Goal: Task Accomplishment & Management: Use online tool/utility

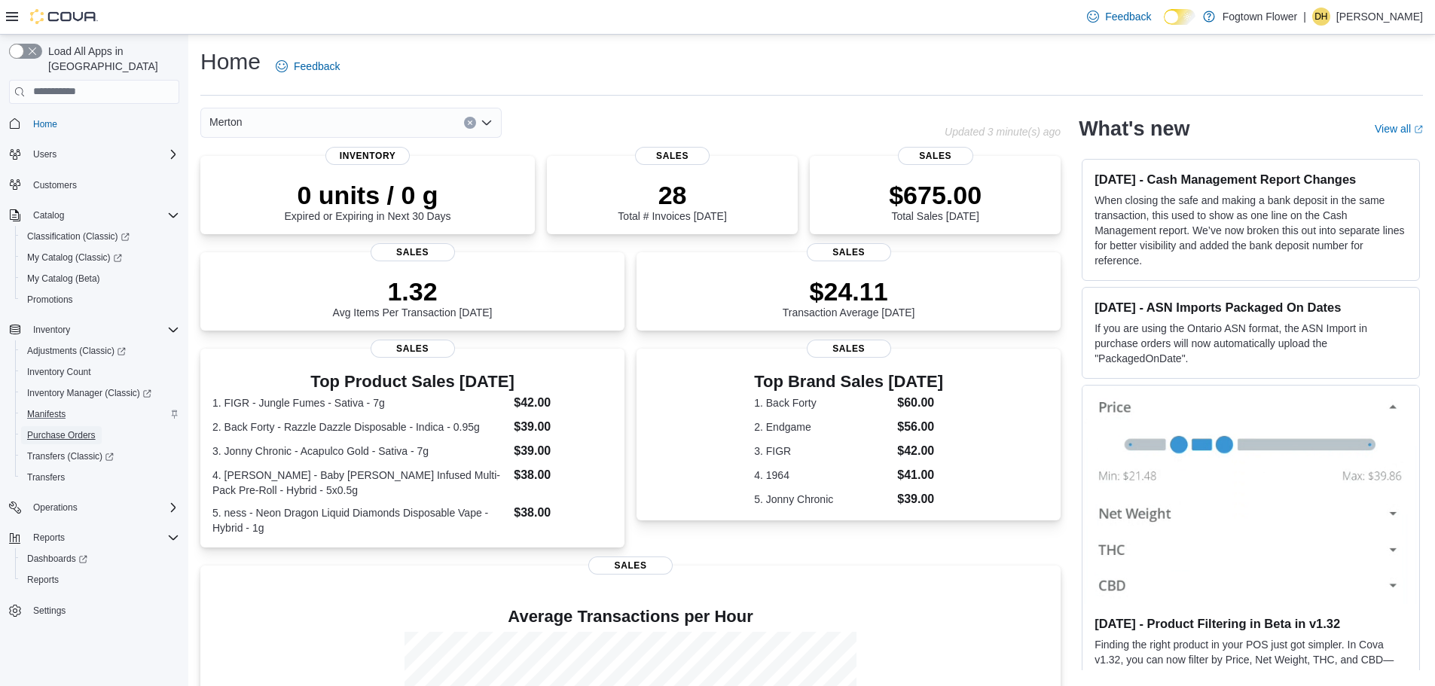
drag, startPoint x: 93, startPoint y: 423, endPoint x: 103, endPoint y: 408, distance: 19.0
click at [93, 429] on span "Purchase Orders" at bounding box center [61, 435] width 69 height 12
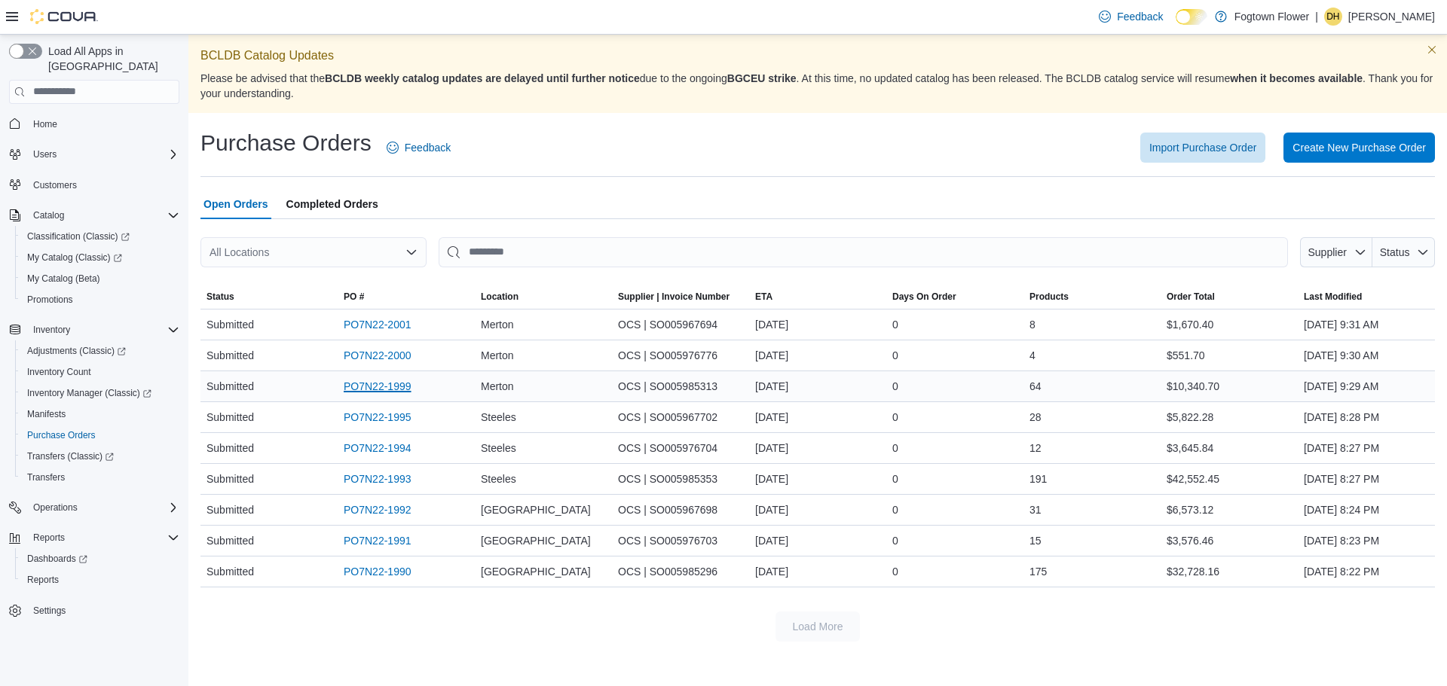
click at [399, 393] on link "PO7N22-1999" at bounding box center [378, 387] width 68 height 18
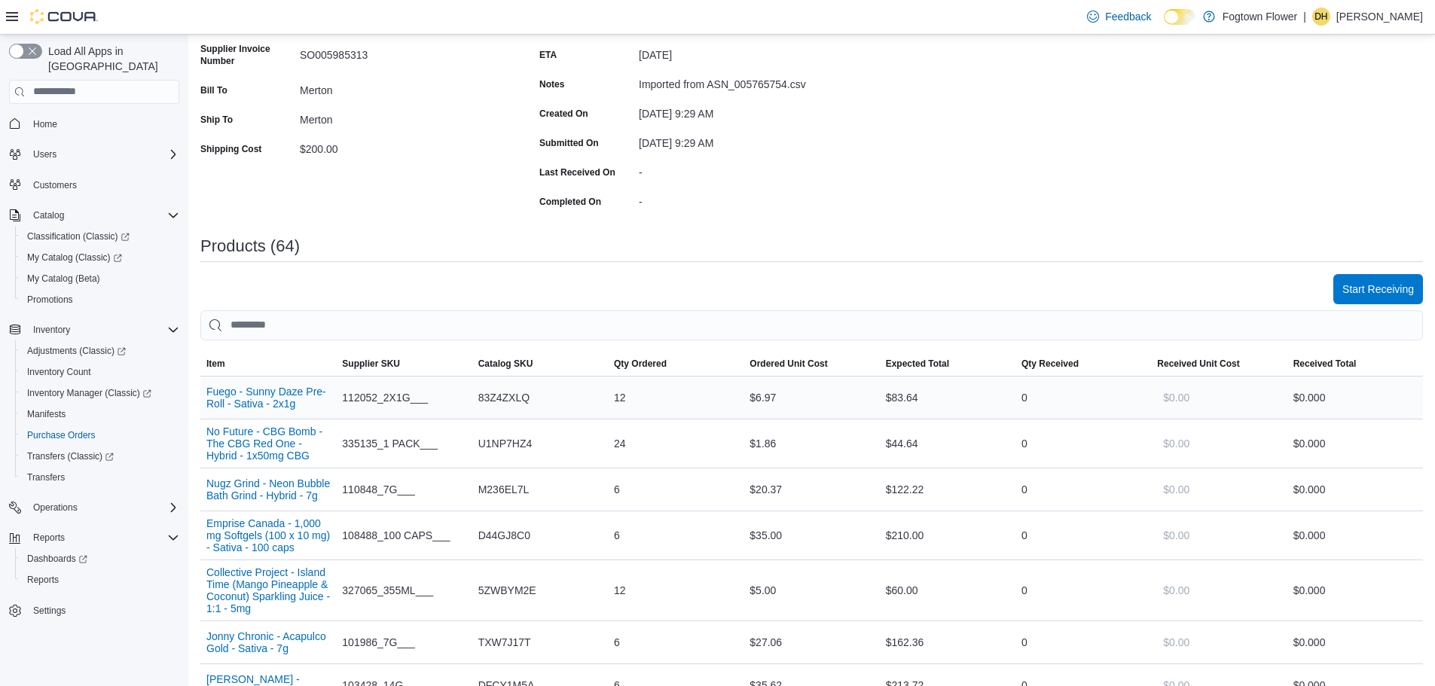
scroll to position [151, 0]
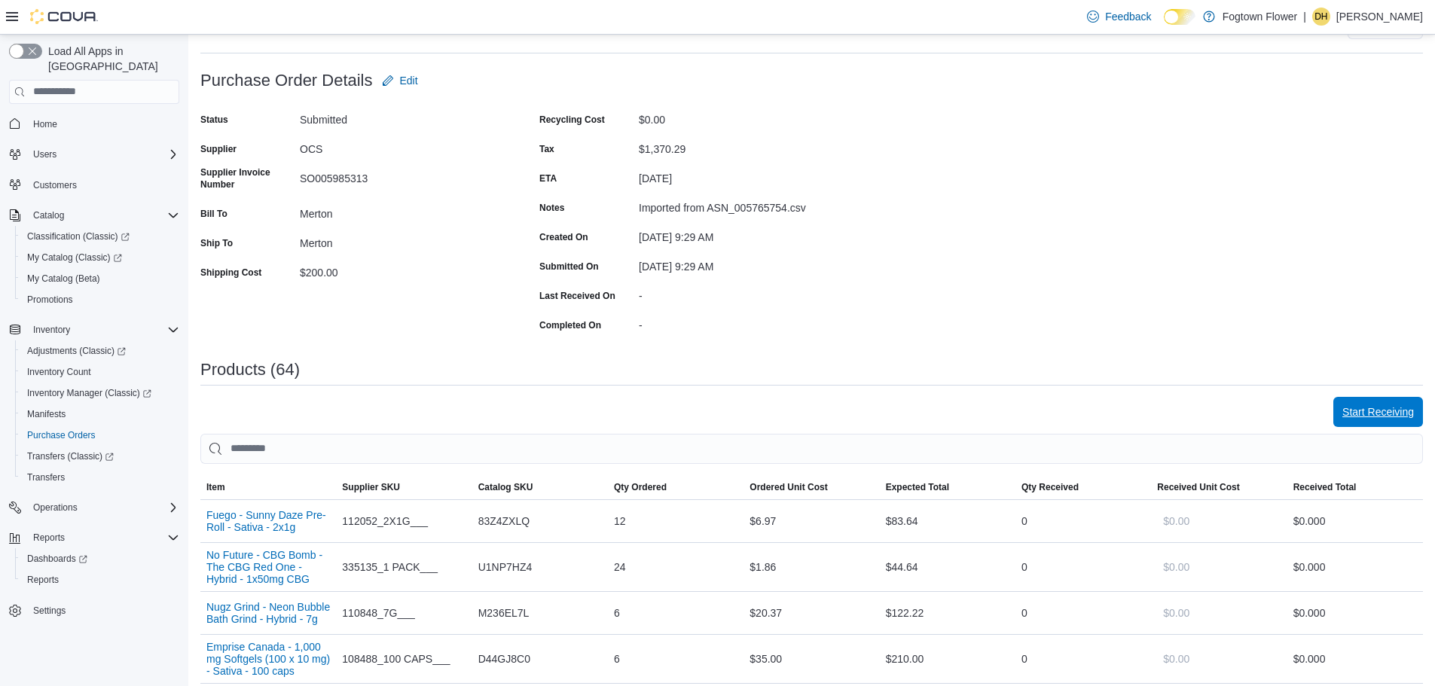
click at [1414, 420] on span "Start Receiving" at bounding box center [1379, 412] width 72 height 30
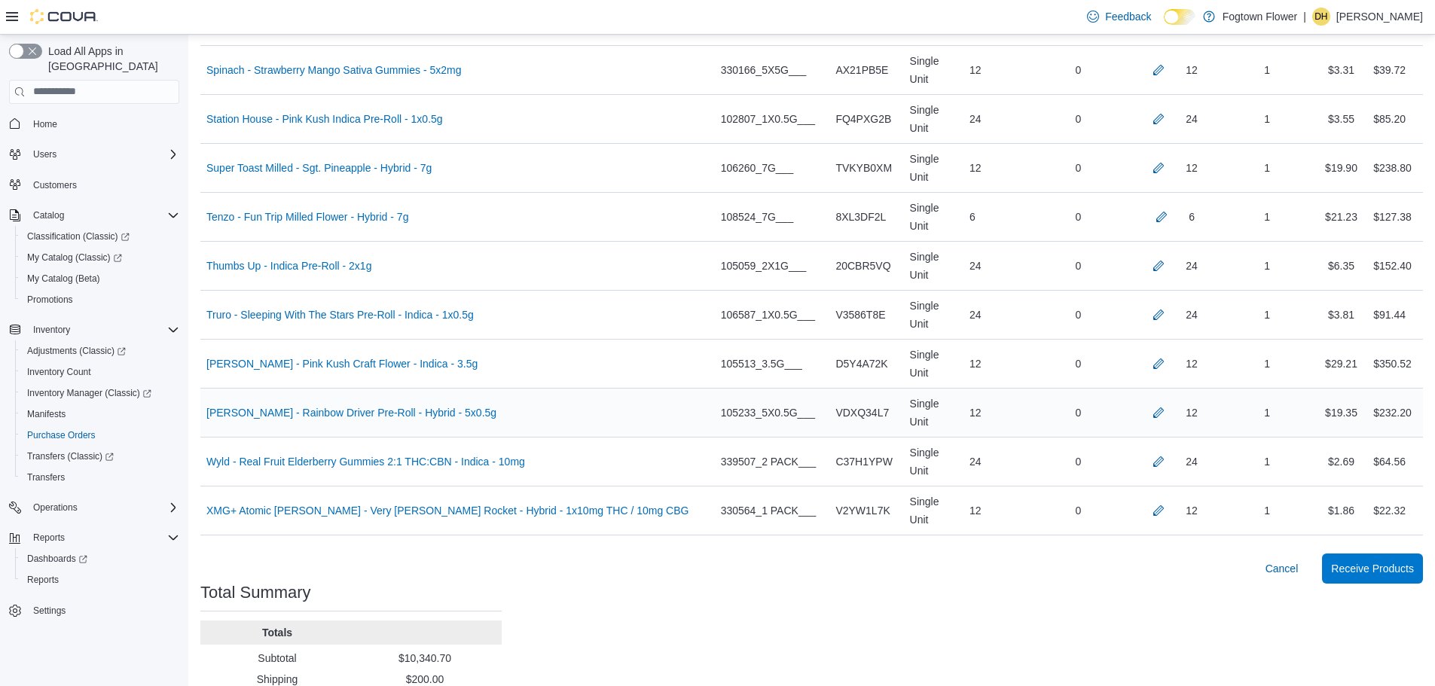
scroll to position [3250, 0]
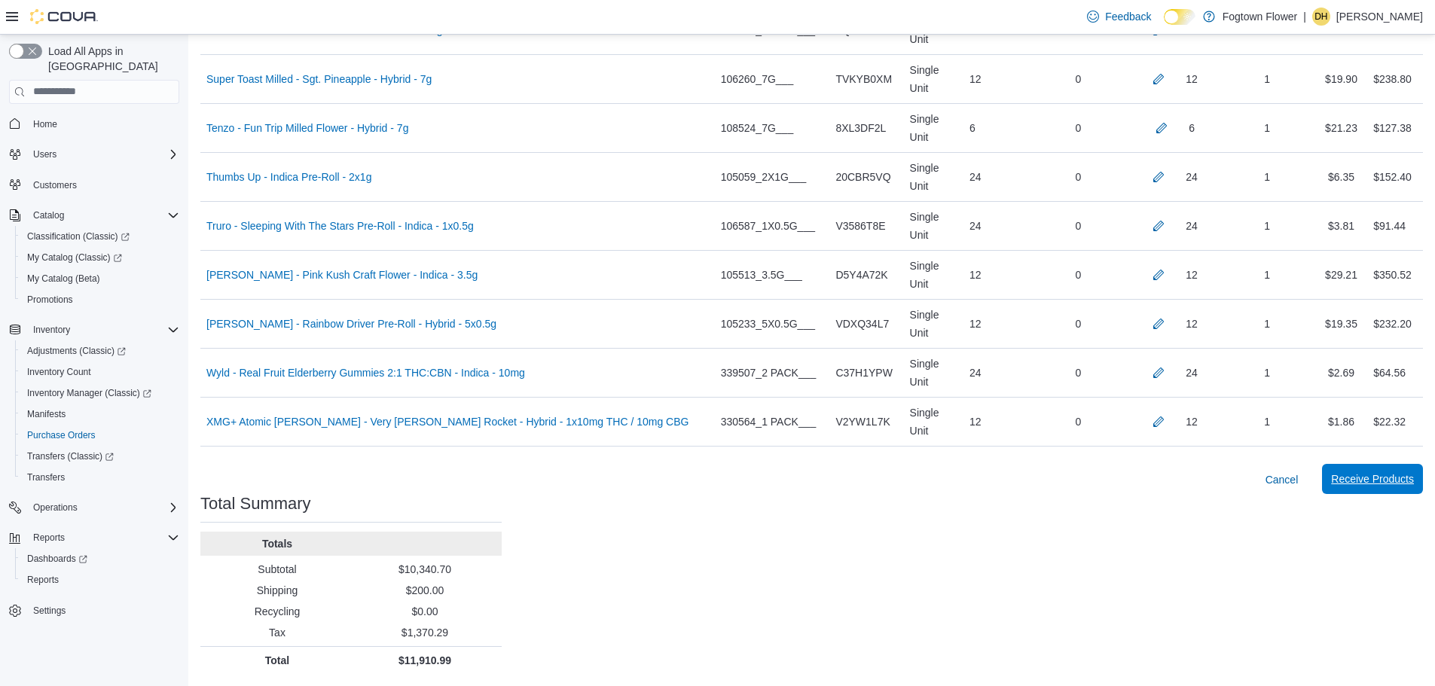
click at [1356, 474] on span "Receive Products" at bounding box center [1372, 479] width 83 height 15
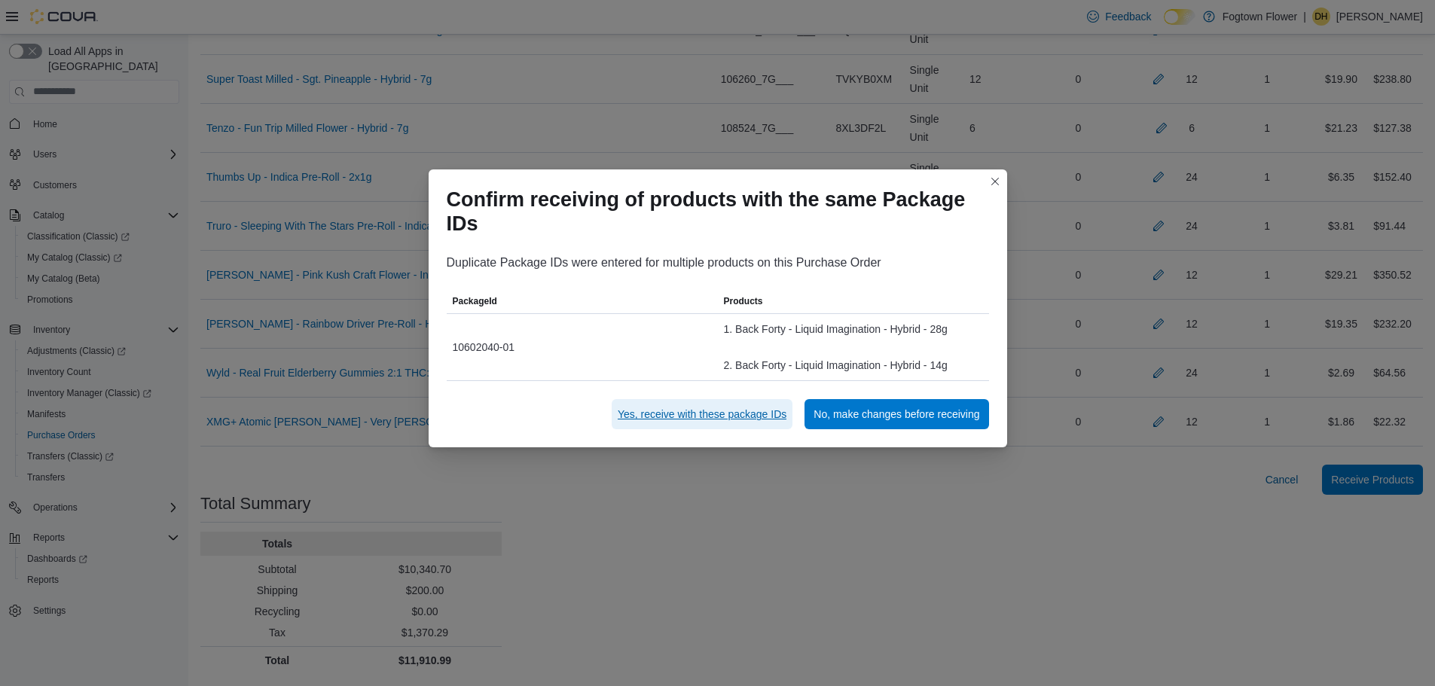
click at [690, 421] on span "Yes, receive with these package IDs" at bounding box center [702, 414] width 169 height 15
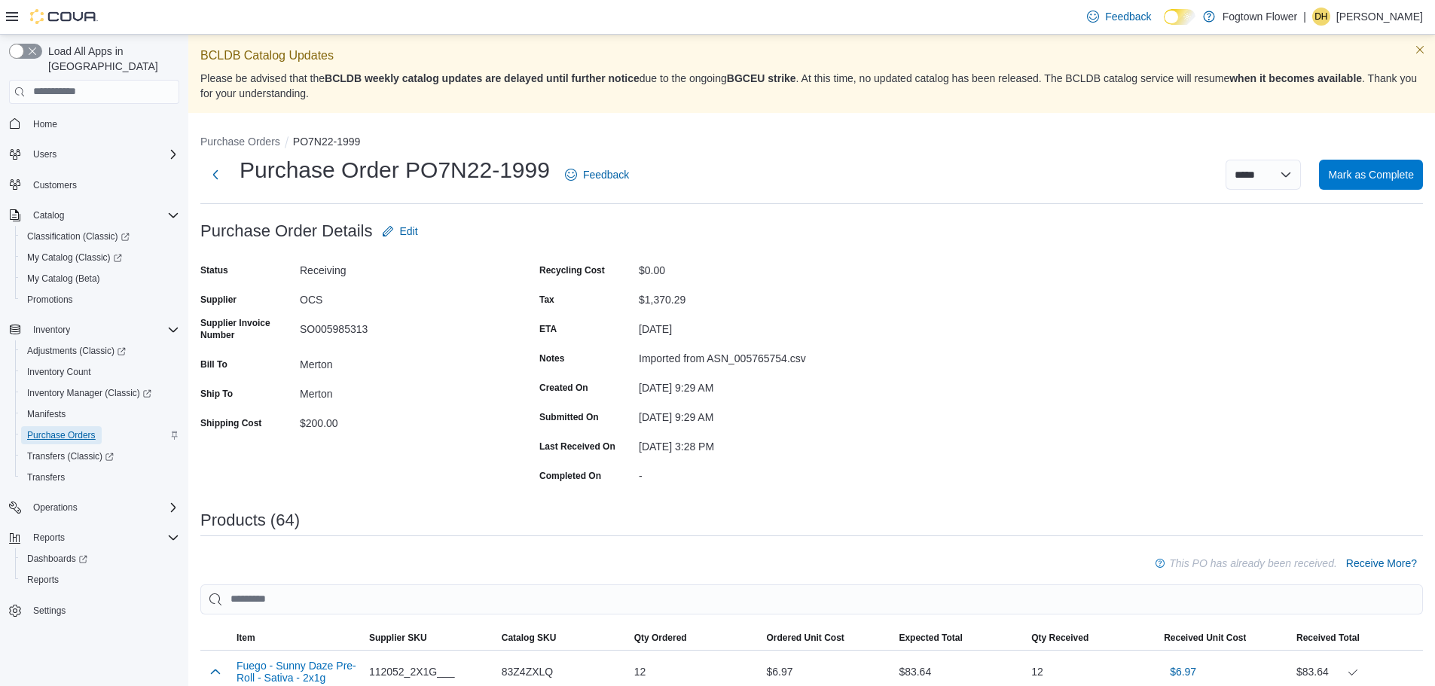
click at [80, 429] on span "Purchase Orders" at bounding box center [61, 435] width 69 height 12
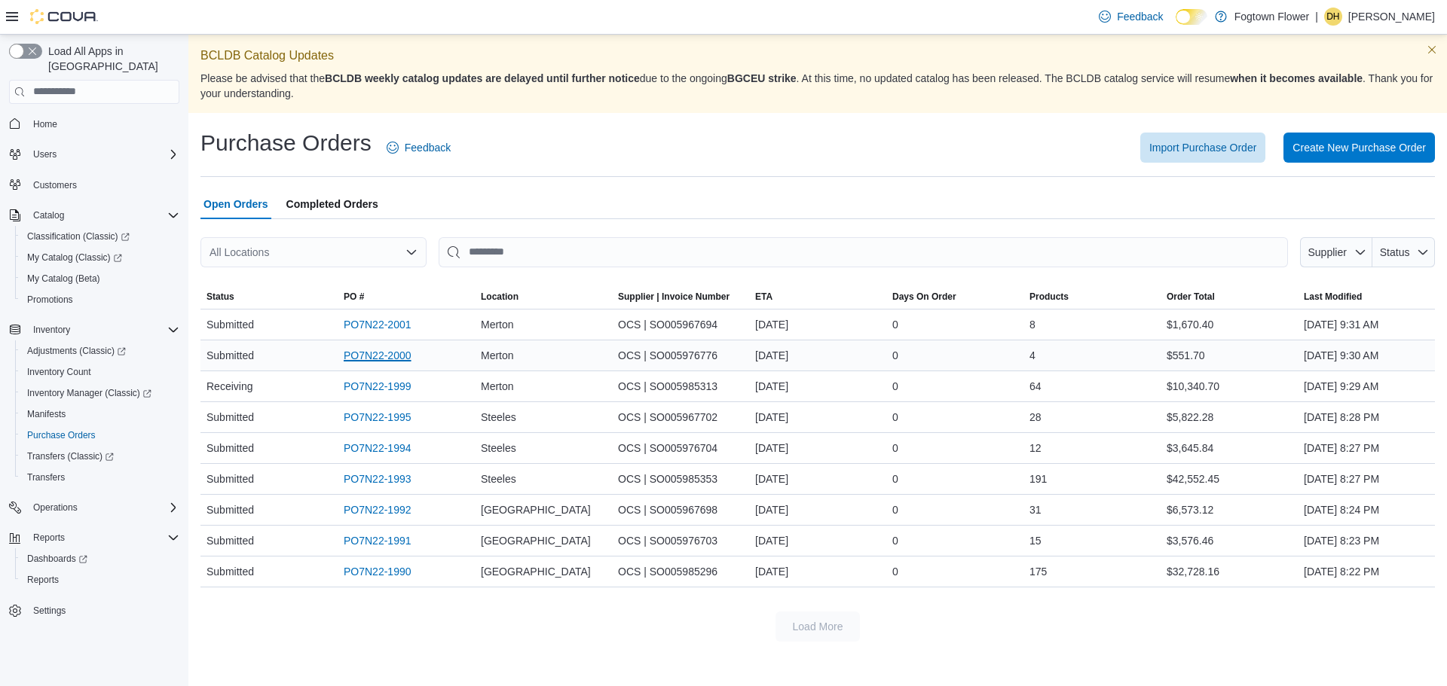
click at [395, 356] on link "PO7N22-2000" at bounding box center [378, 356] width 68 height 18
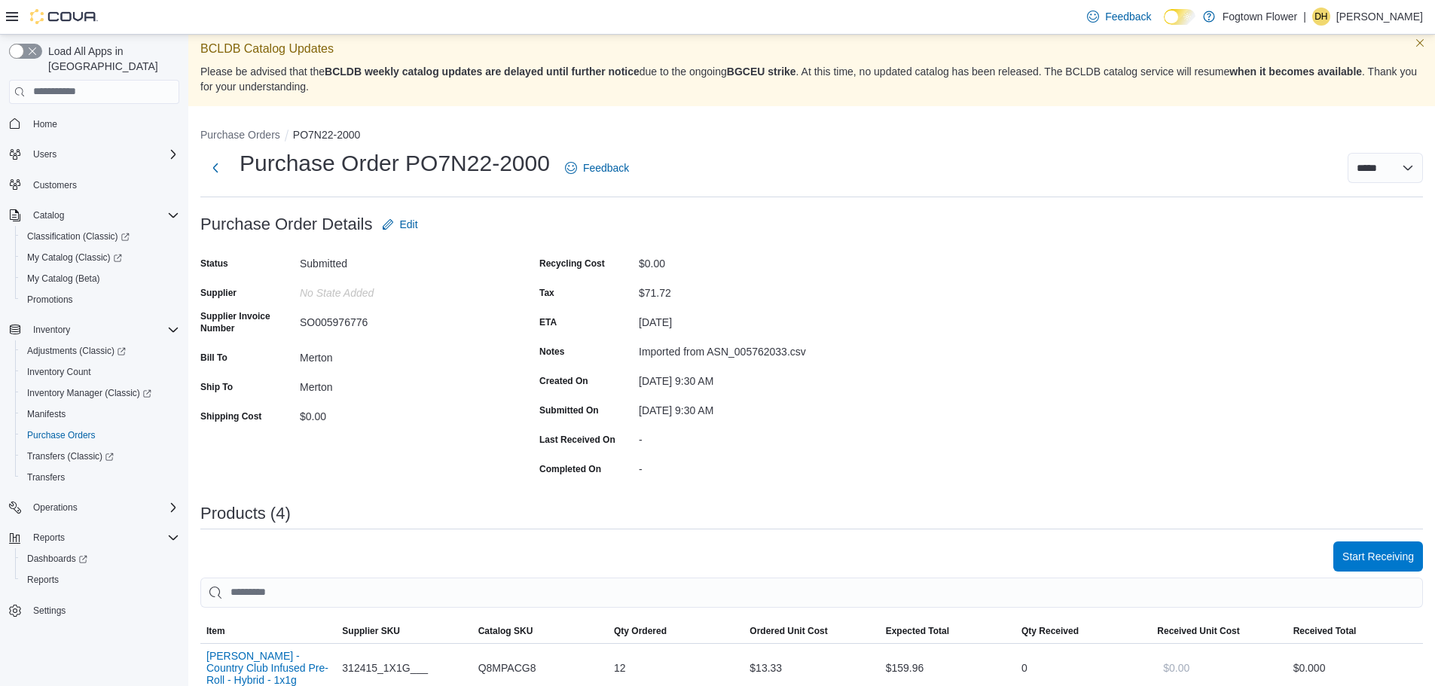
scroll to position [301, 0]
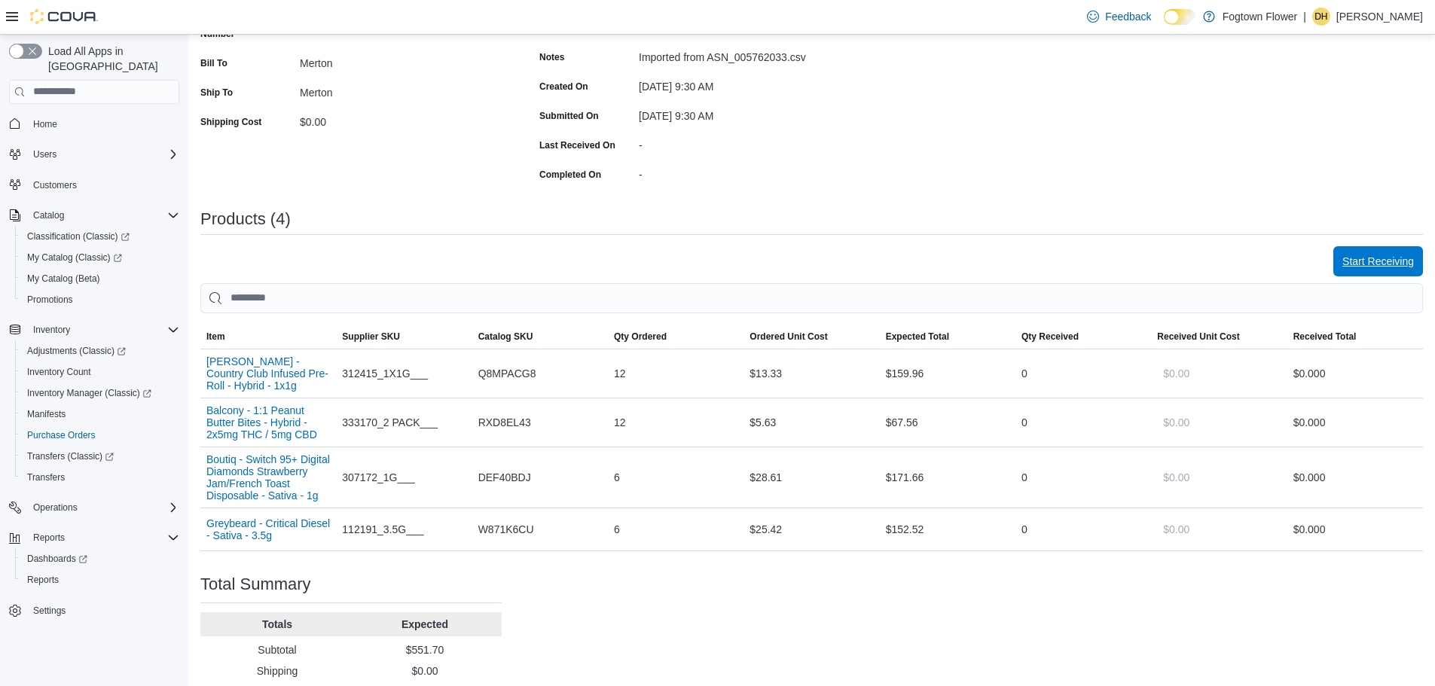
click at [1372, 267] on span "Start Receiving" at bounding box center [1379, 261] width 72 height 15
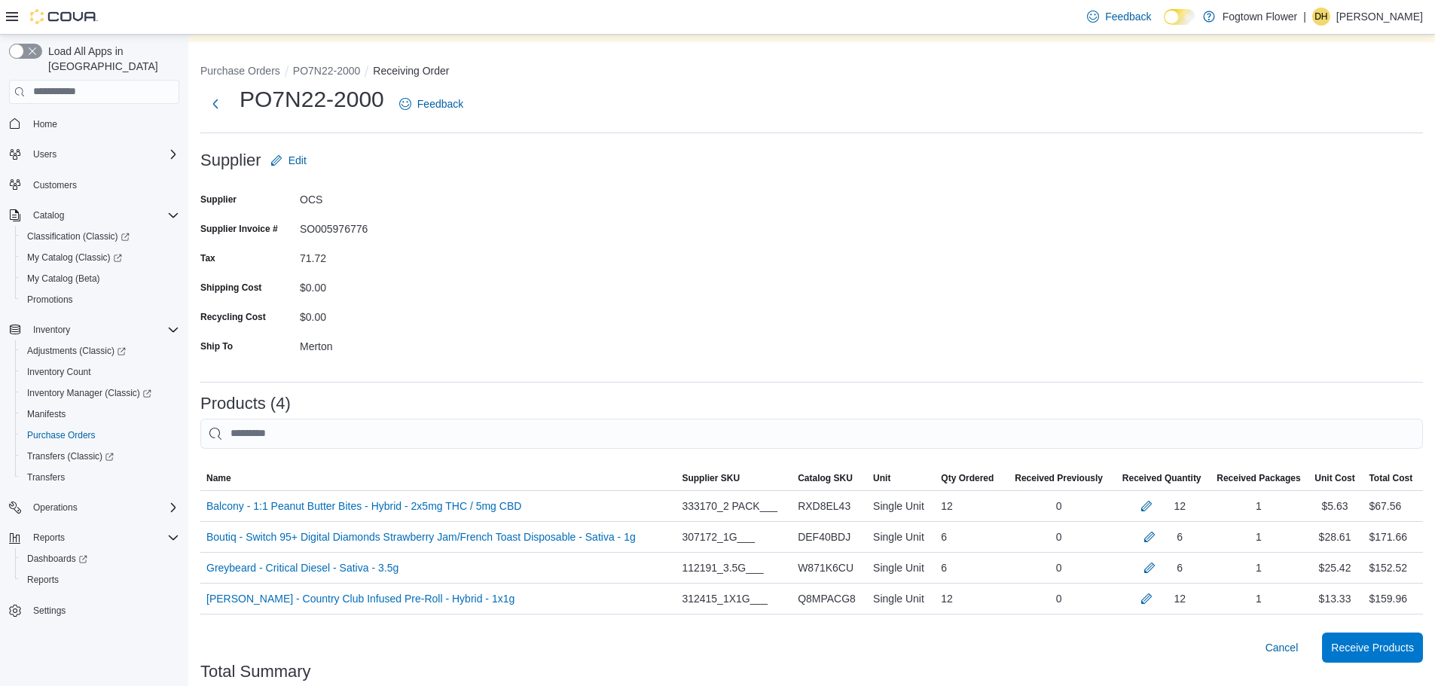
scroll to position [239, 0]
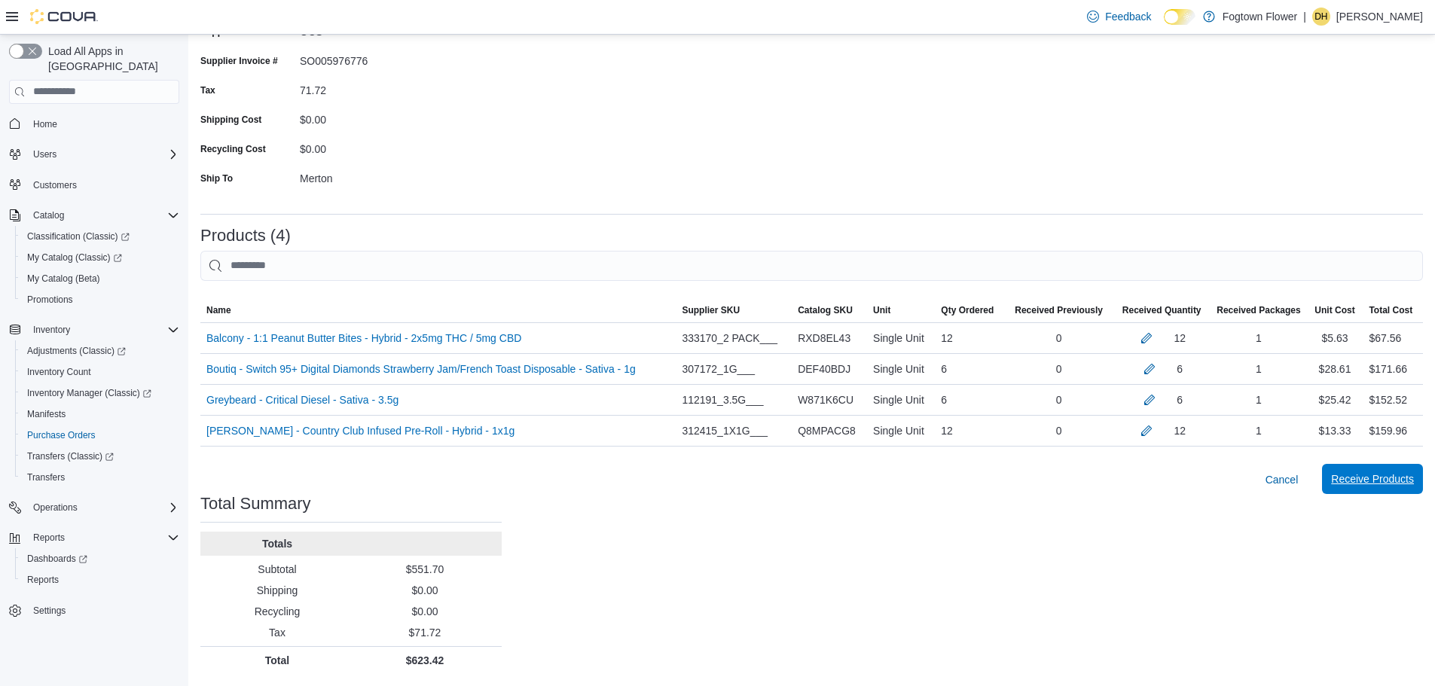
click at [1380, 488] on span "Receive Products" at bounding box center [1372, 479] width 83 height 30
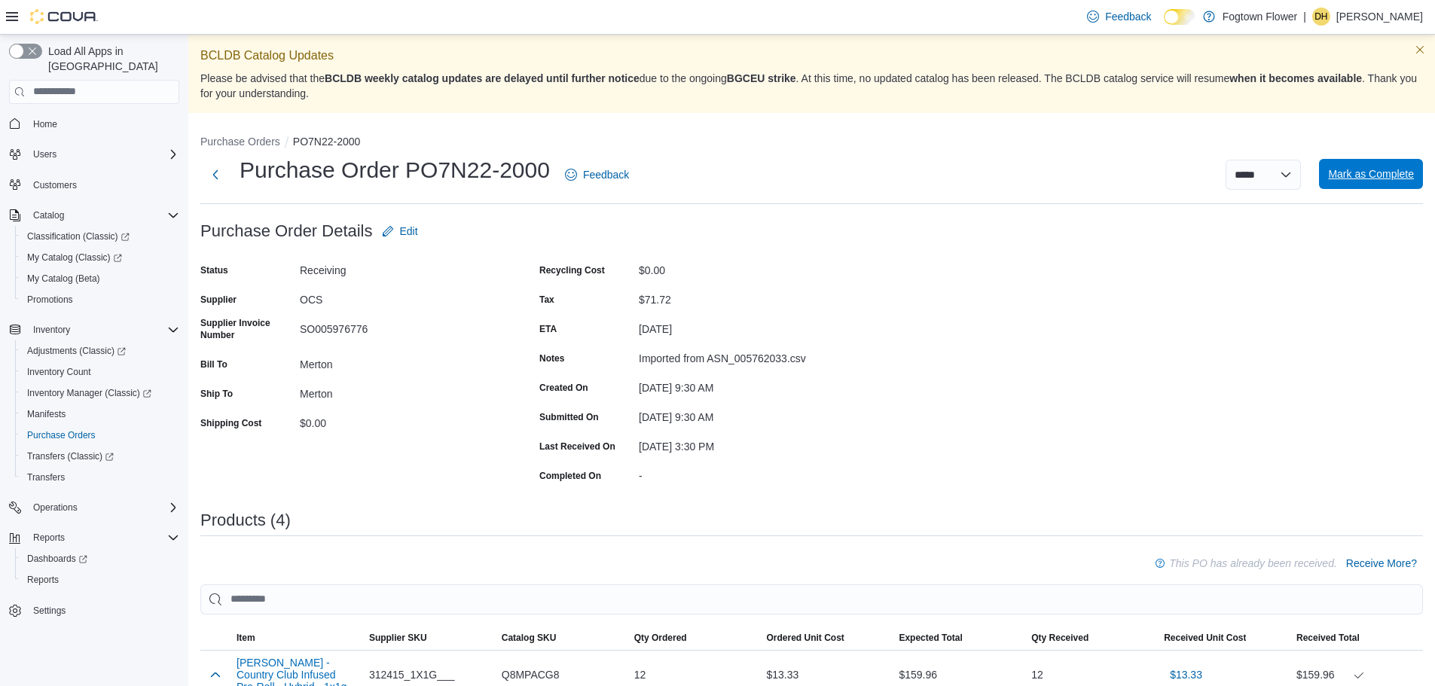
click at [1398, 185] on span "Mark as Complete" at bounding box center [1371, 174] width 86 height 30
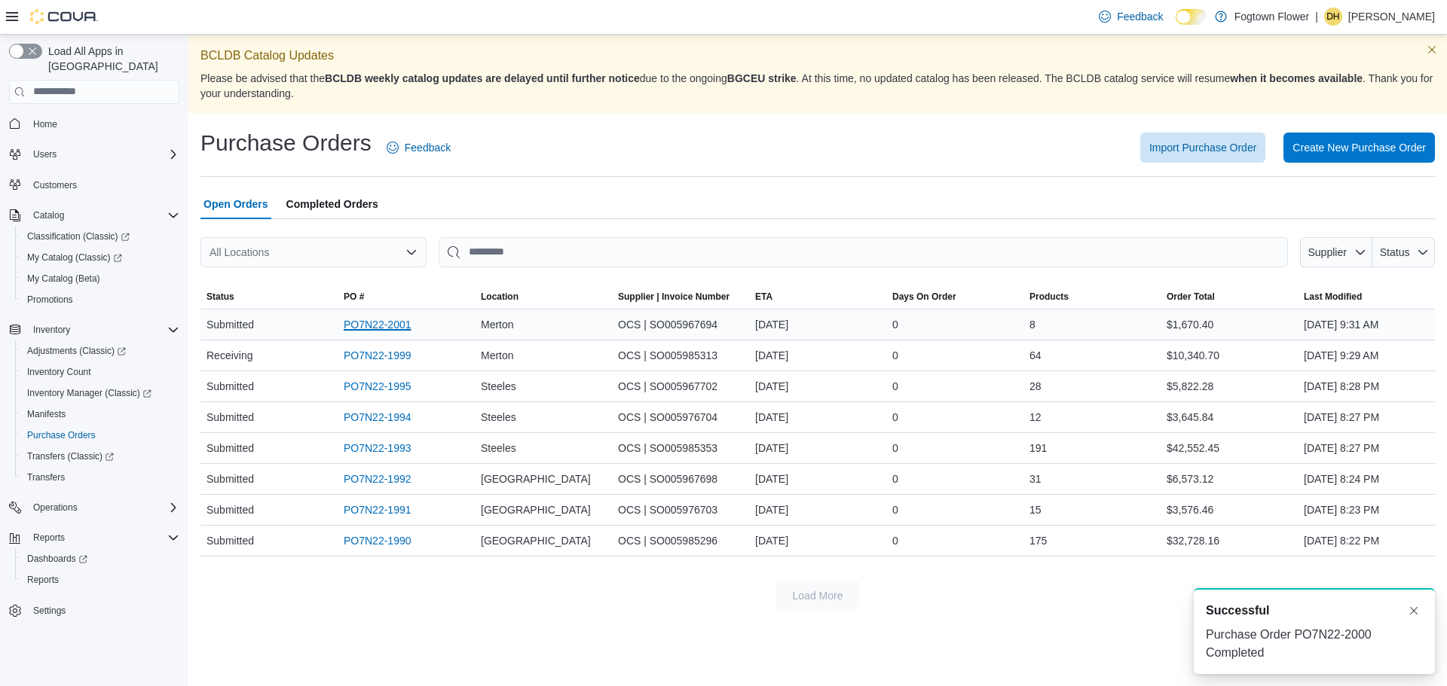
click at [405, 316] on link "PO7N22-2001" at bounding box center [378, 325] width 68 height 18
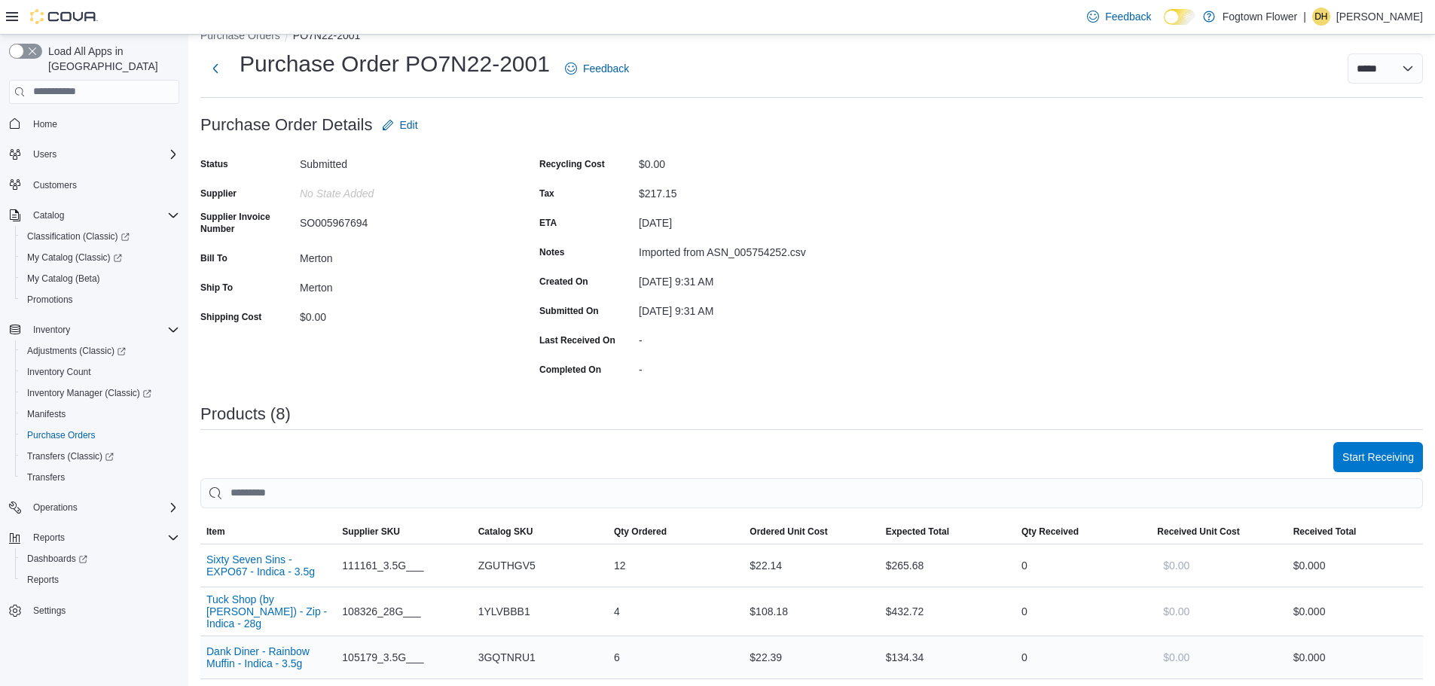
scroll to position [377, 0]
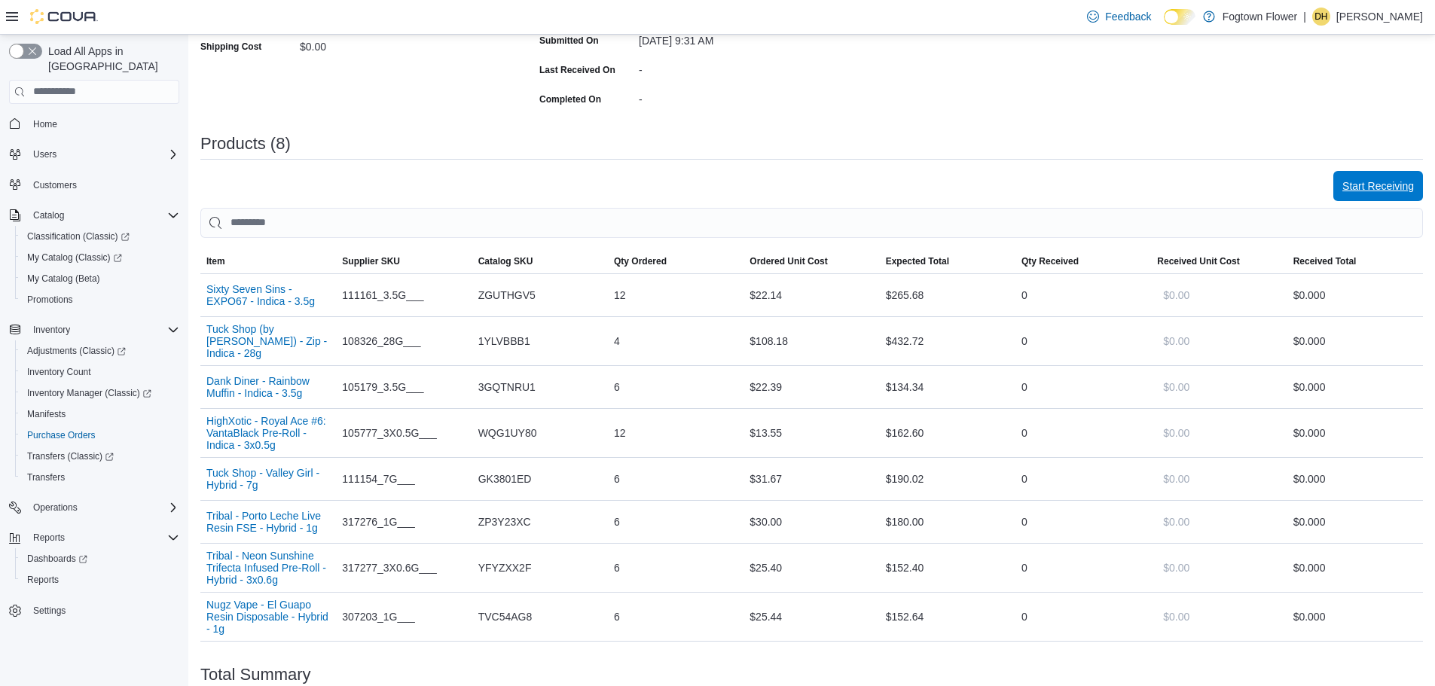
click at [1400, 186] on span "Start Receiving" at bounding box center [1379, 186] width 72 height 15
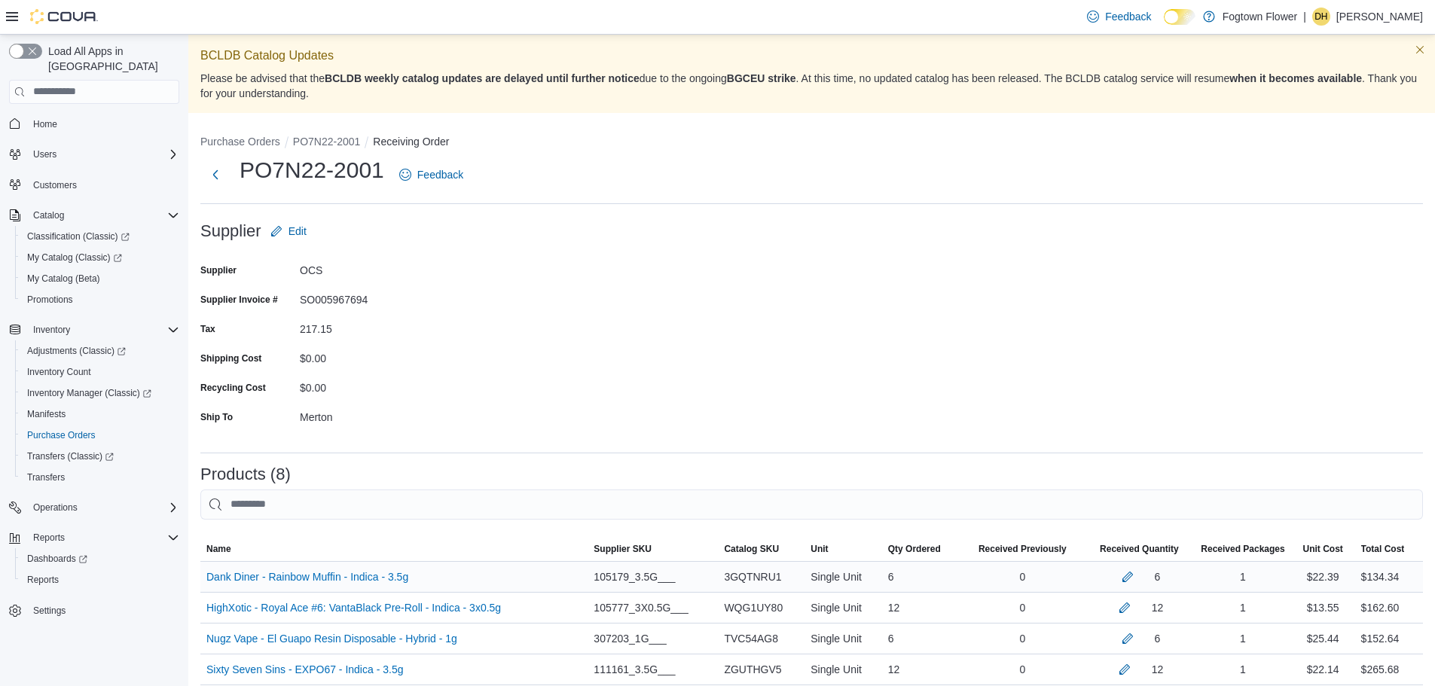
scroll to position [301, 0]
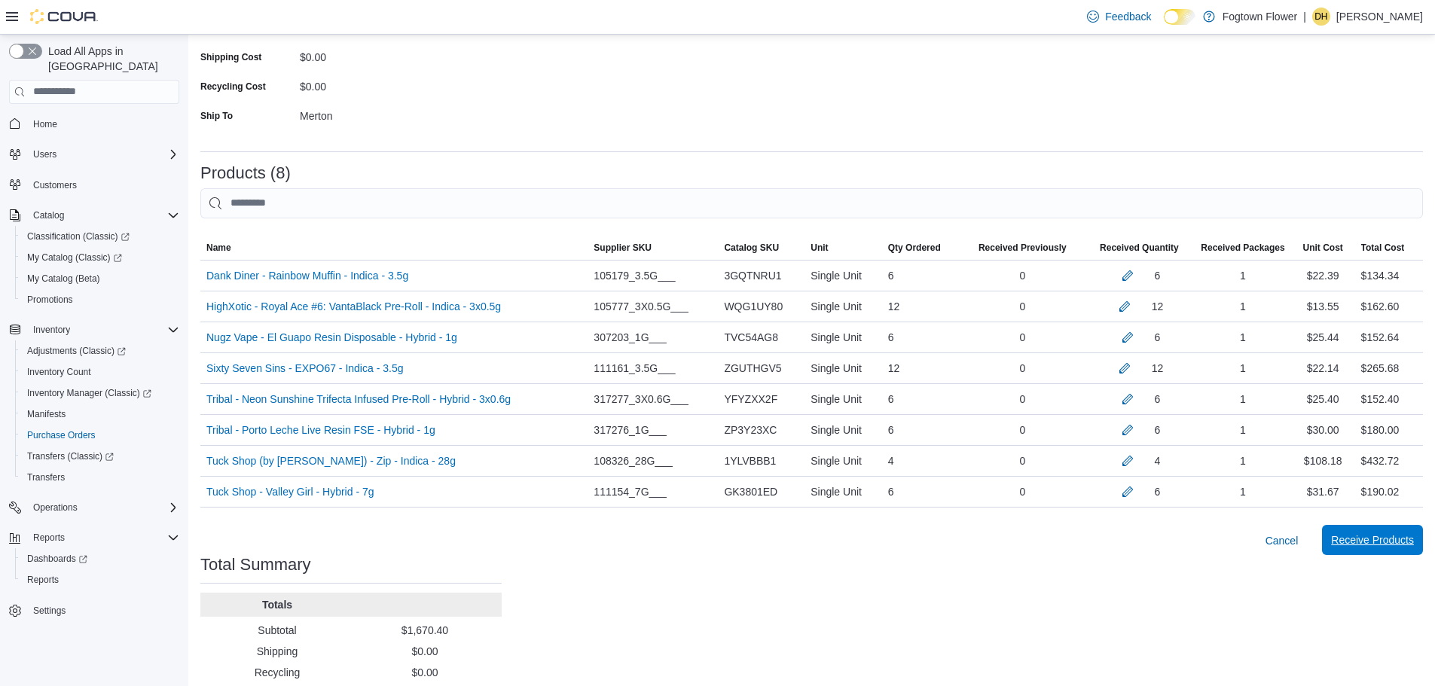
click at [1406, 532] on span "Receive Products" at bounding box center [1372, 540] width 83 height 30
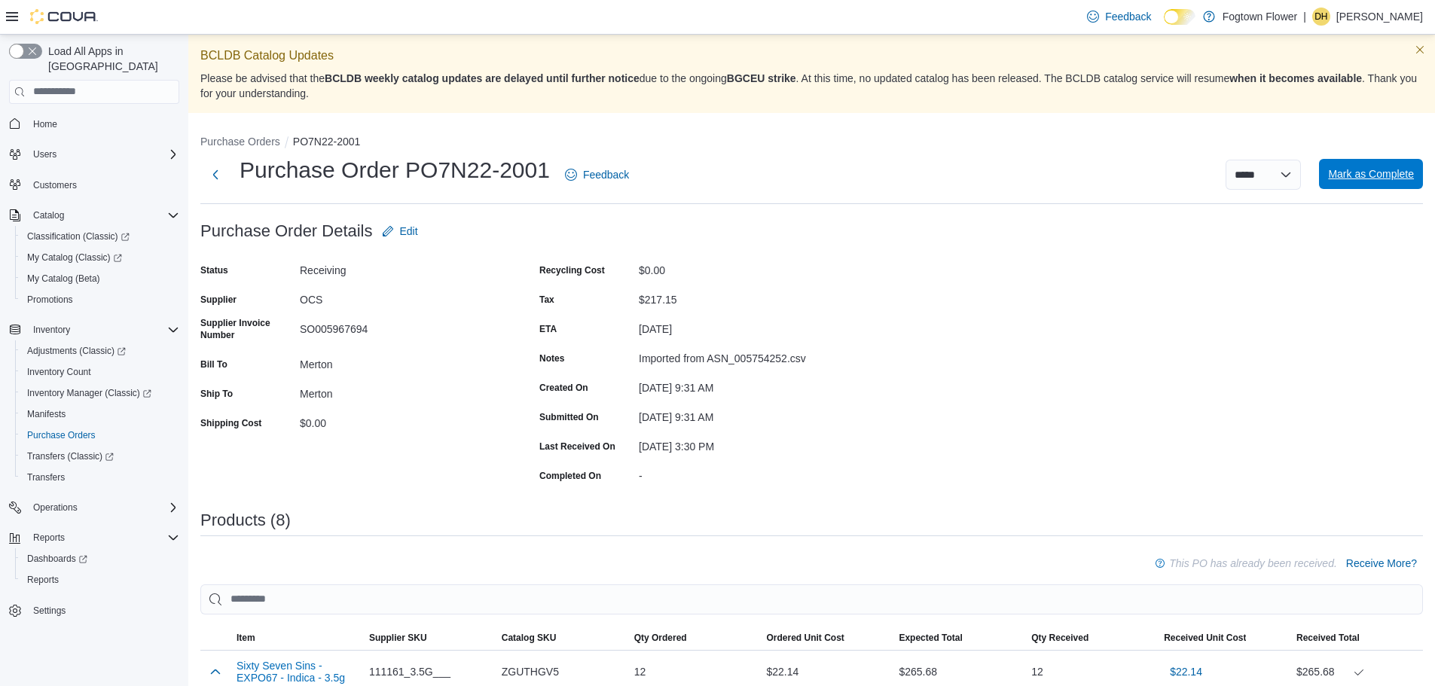
click at [1359, 181] on span "Mark as Complete" at bounding box center [1371, 174] width 86 height 15
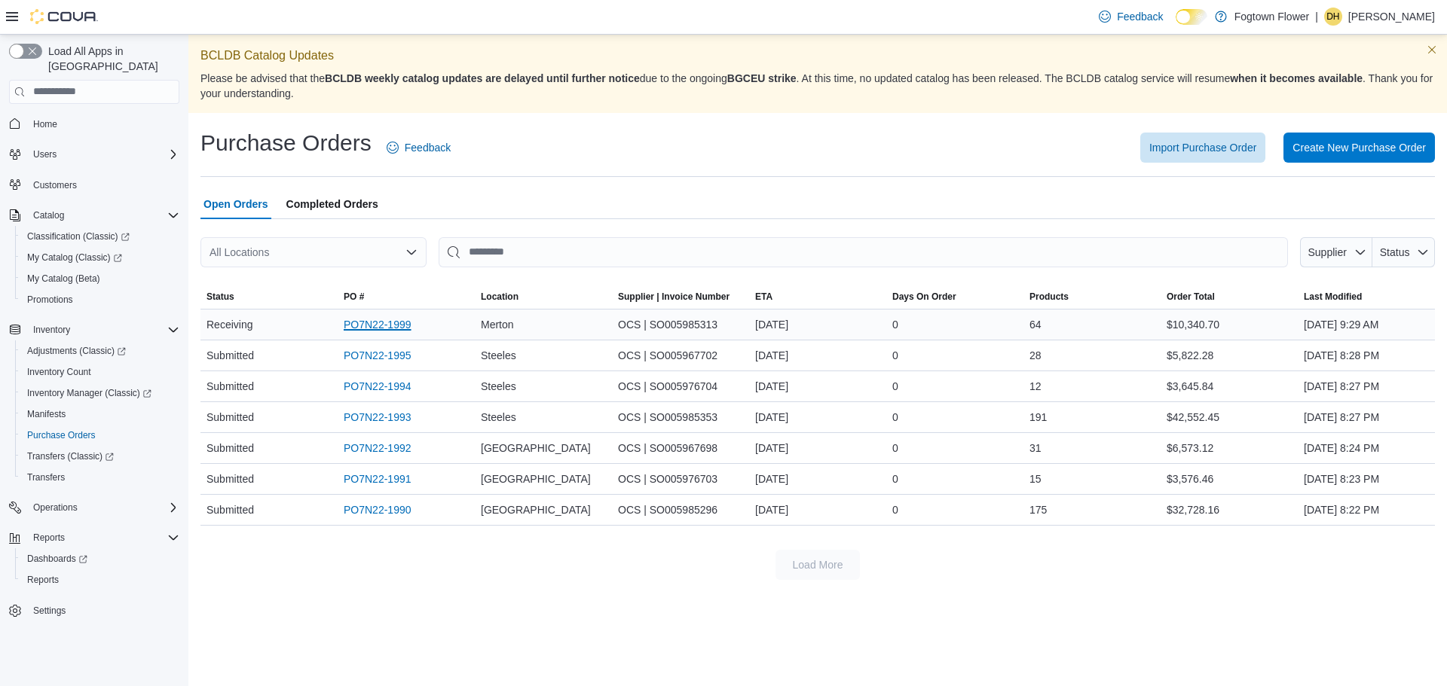
click at [405, 326] on link "PO7N22-1999" at bounding box center [378, 325] width 68 height 18
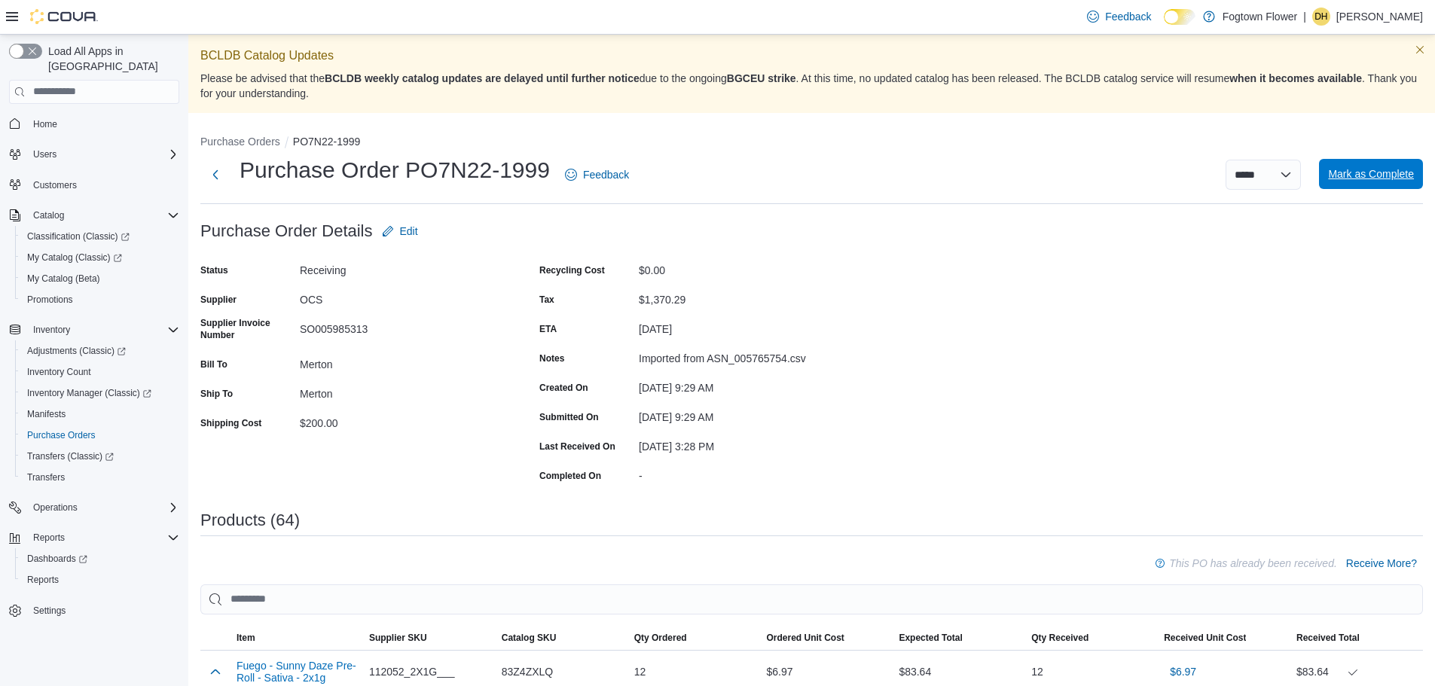
click at [1358, 175] on span "Mark as Complete" at bounding box center [1371, 174] width 86 height 15
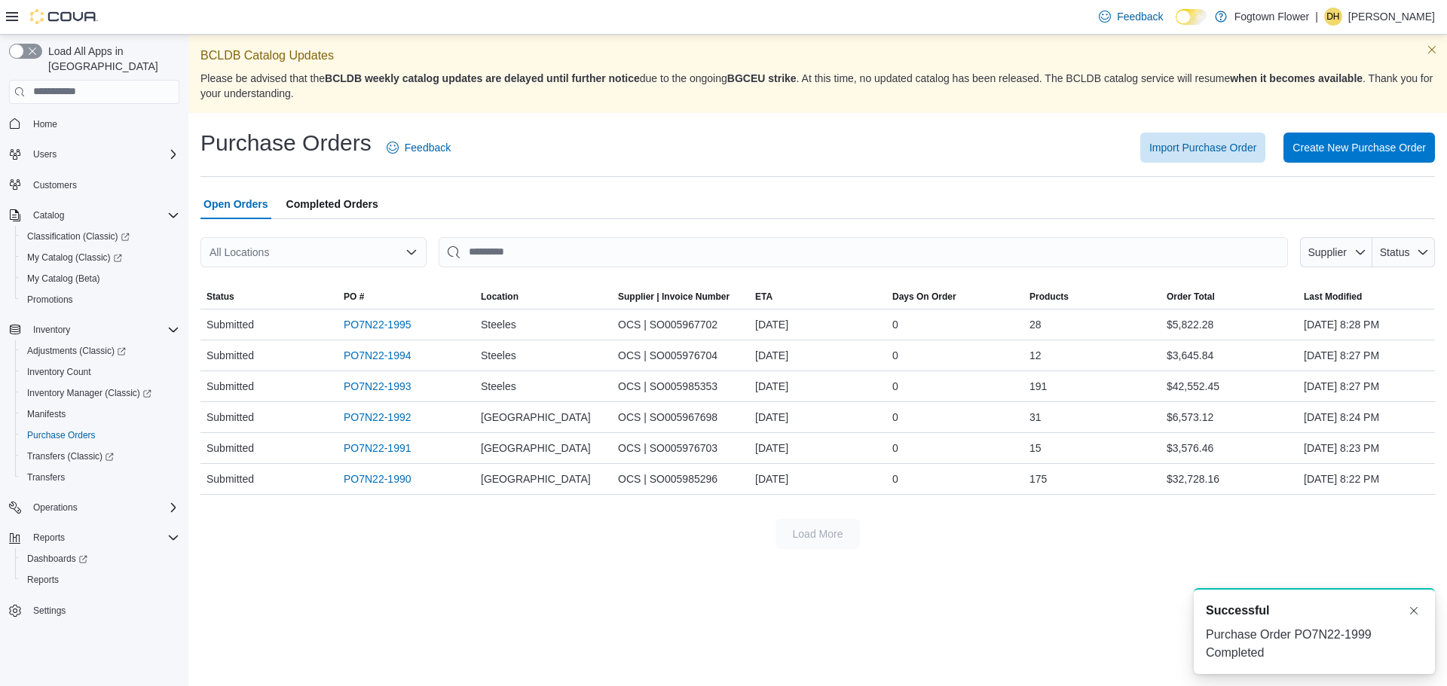
click at [317, 206] on span "Completed Orders" at bounding box center [332, 204] width 92 height 30
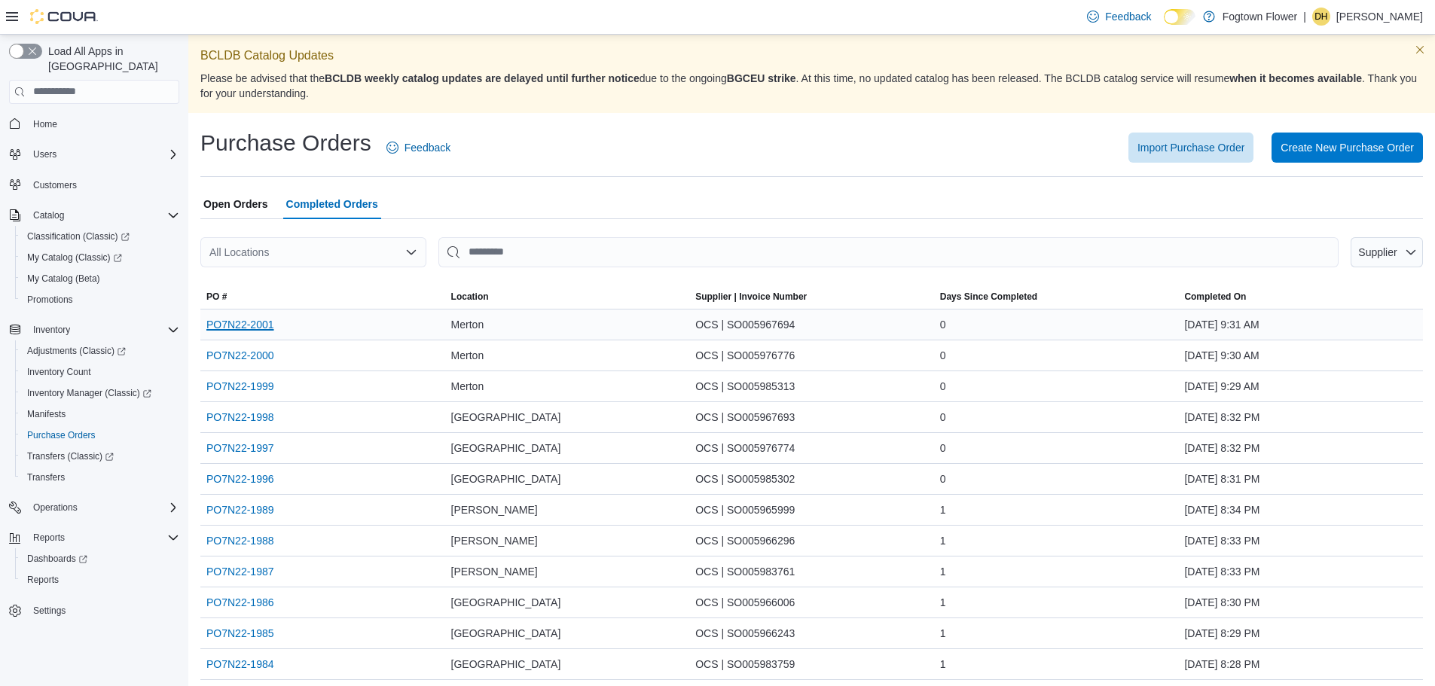
click at [254, 322] on link "PO7N22-2001" at bounding box center [240, 325] width 68 height 18
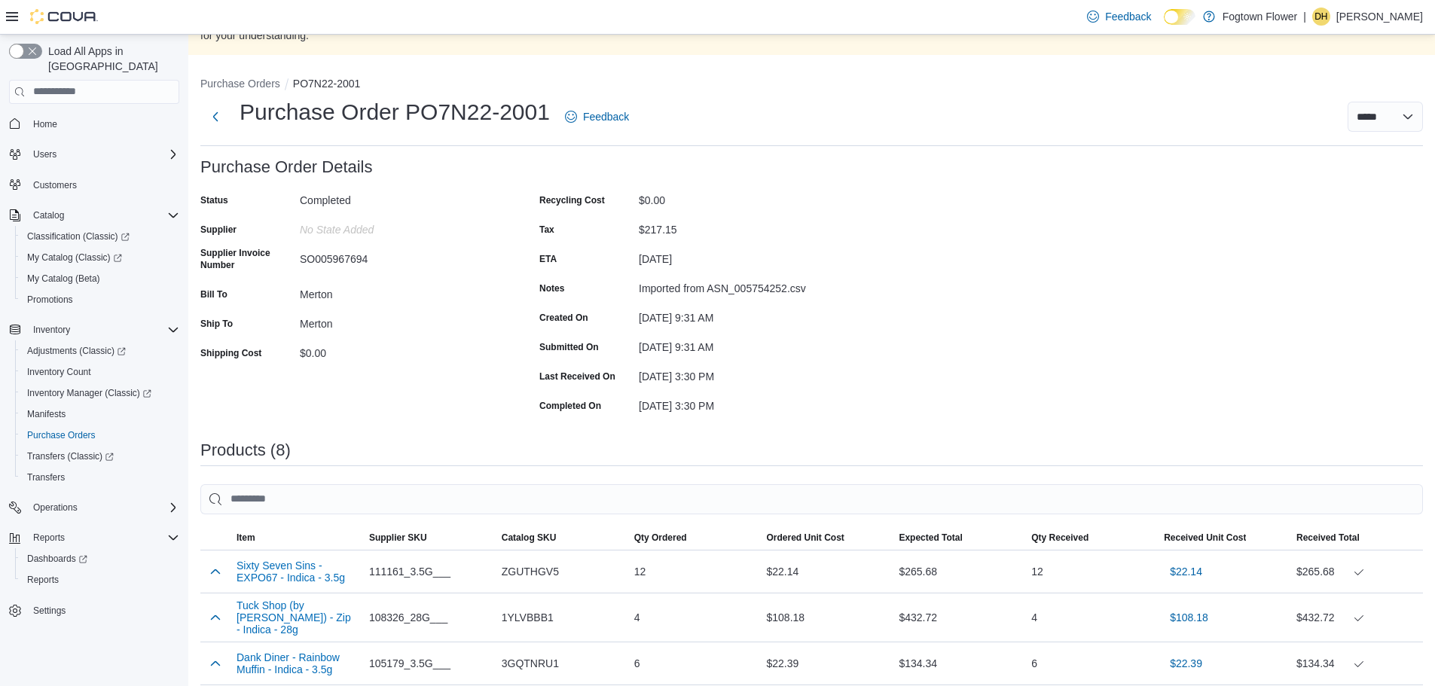
scroll to position [47, 0]
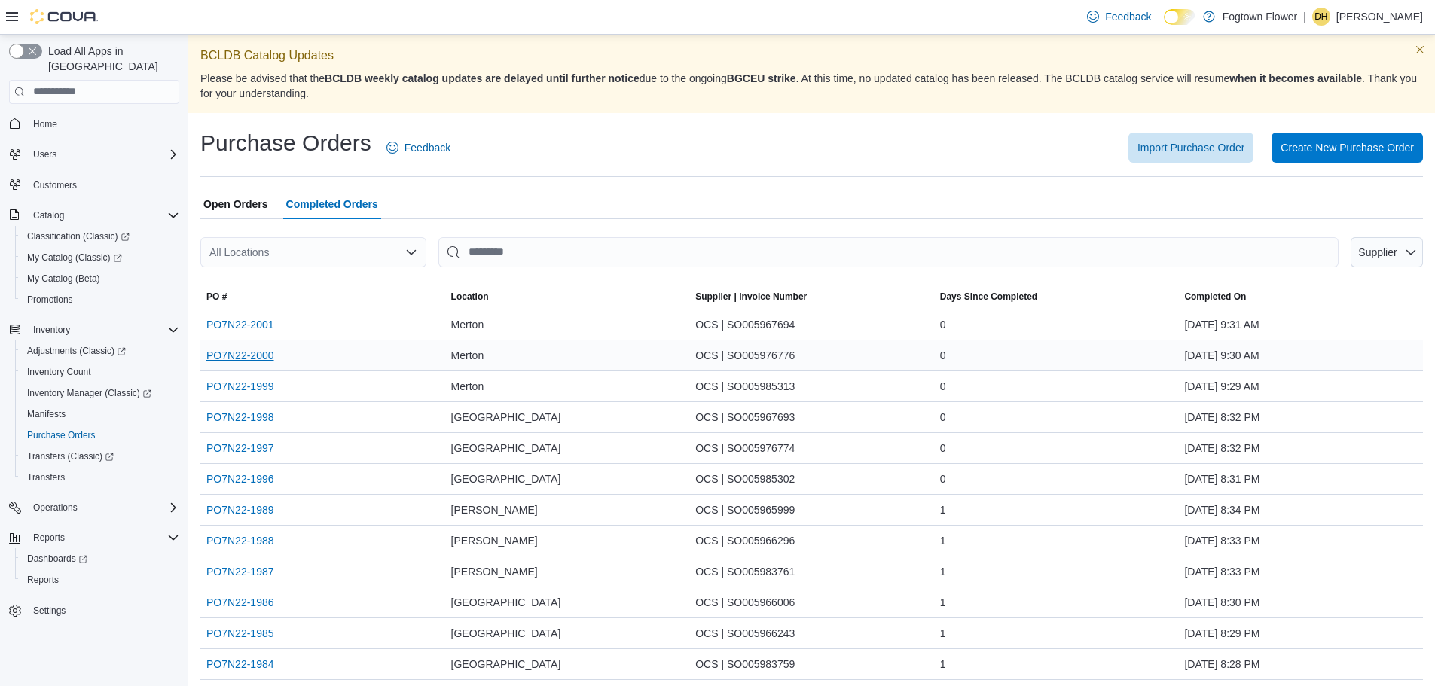
click at [249, 353] on link "PO7N22-2000" at bounding box center [240, 356] width 68 height 18
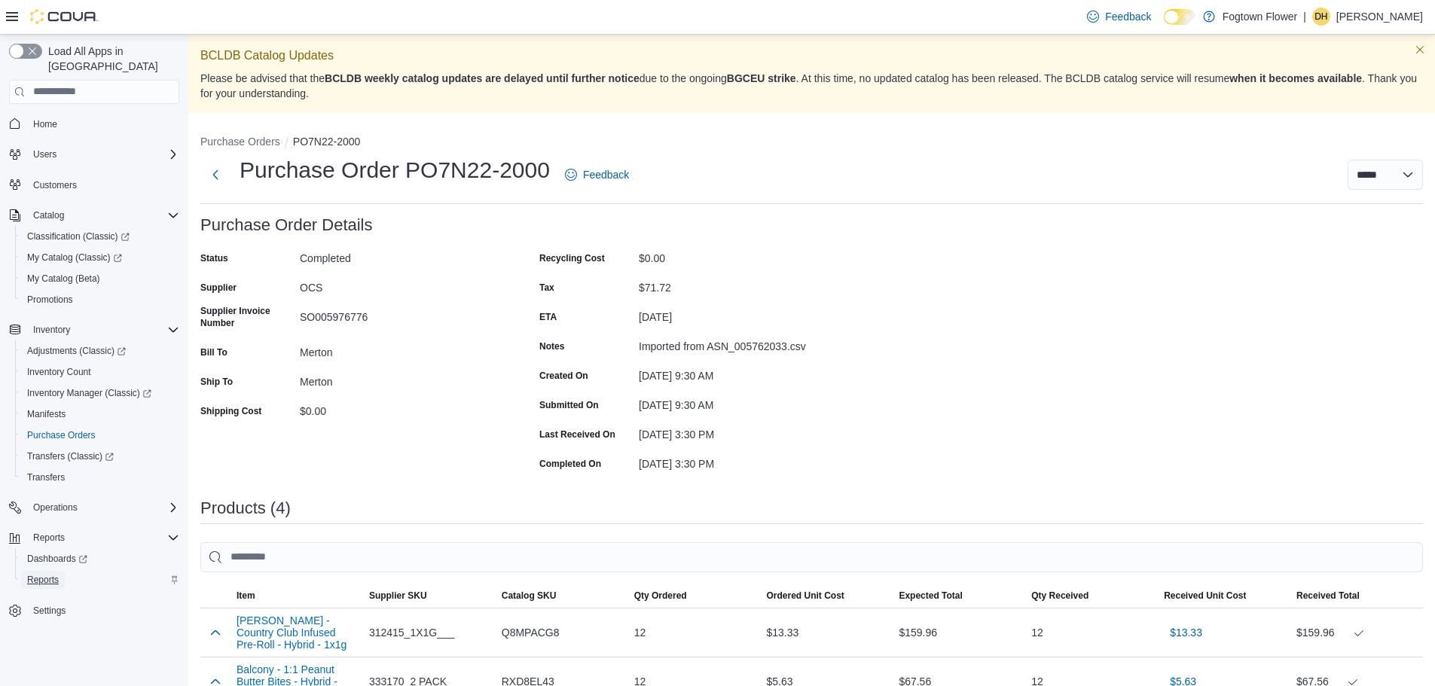
click at [41, 574] on span "Reports" at bounding box center [43, 580] width 32 height 12
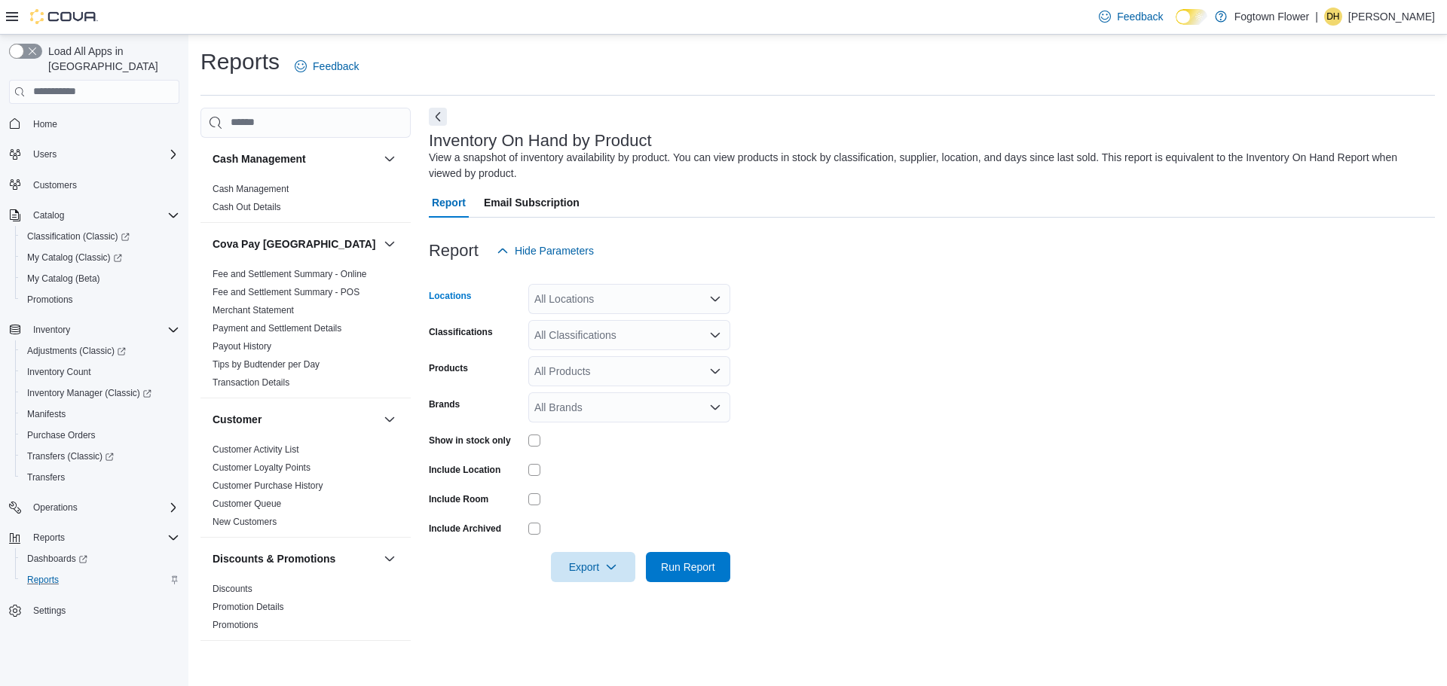
click at [556, 294] on div "All Locations" at bounding box center [629, 299] width 202 height 30
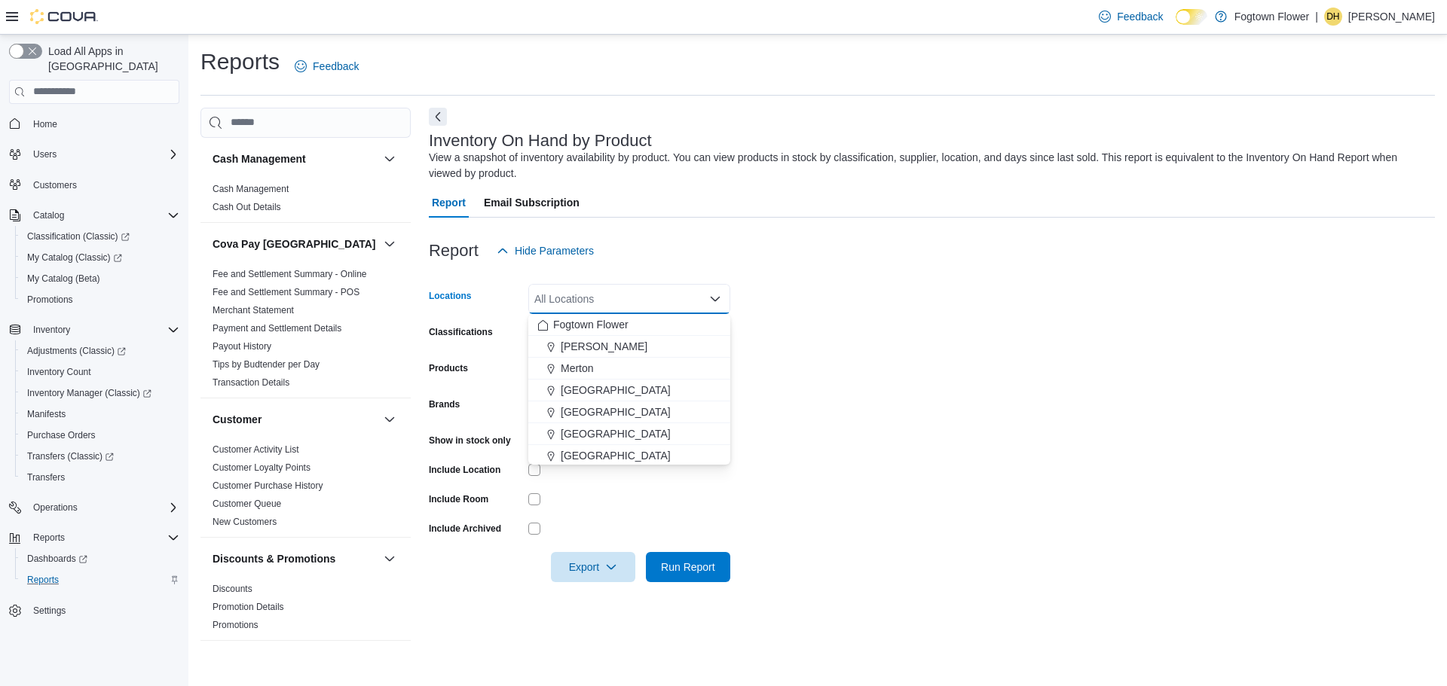
click at [555, 297] on div "All Locations Combo box. Selected. Combo box input. All Locations. Type some te…" at bounding box center [629, 299] width 202 height 30
click at [588, 361] on span "Merton" at bounding box center [577, 368] width 33 height 15
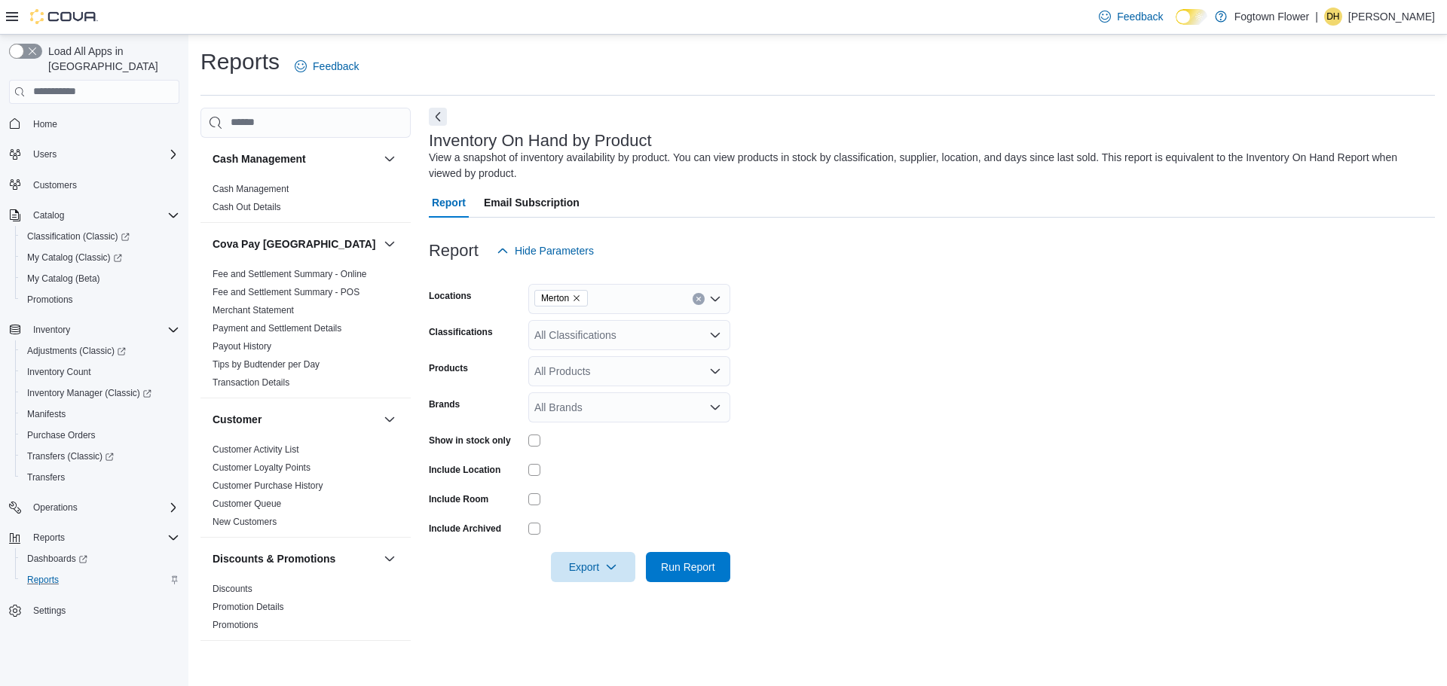
click at [882, 374] on form "Locations Merton Classifications All Classifications Products All Products Bran…" at bounding box center [932, 424] width 1006 height 316
click at [710, 567] on span "Run Report" at bounding box center [688, 566] width 54 height 15
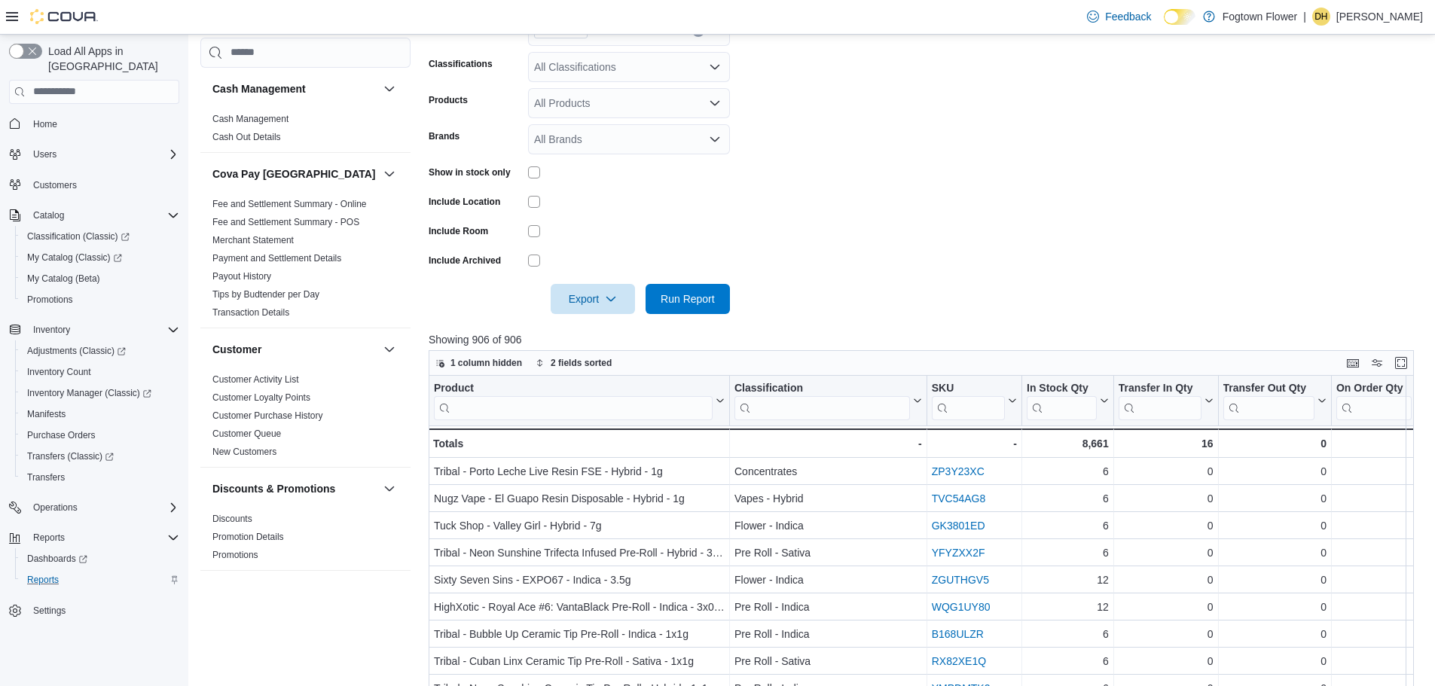
scroll to position [301, 0]
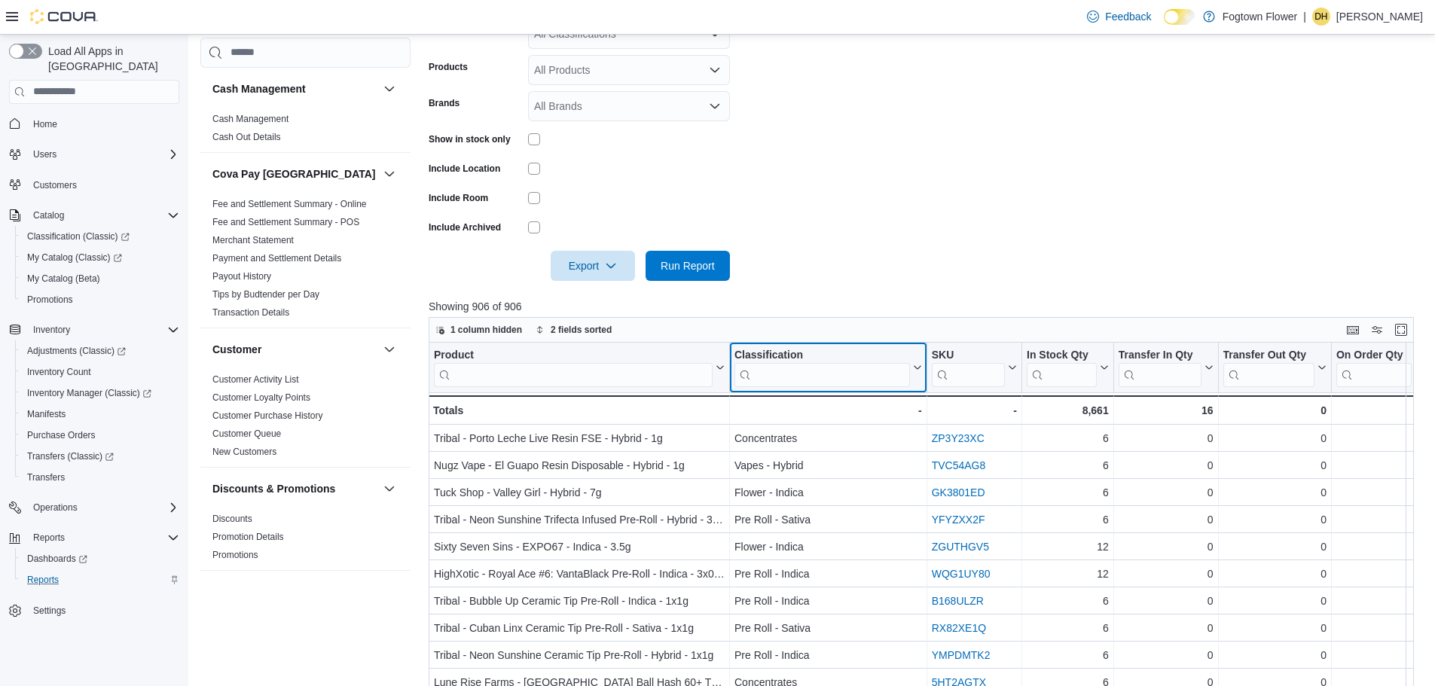
click at [919, 371] on icon at bounding box center [916, 367] width 12 height 9
click at [903, 239] on div at bounding box center [927, 245] width 996 height 12
click at [805, 382] on input "search" at bounding box center [823, 374] width 176 height 24
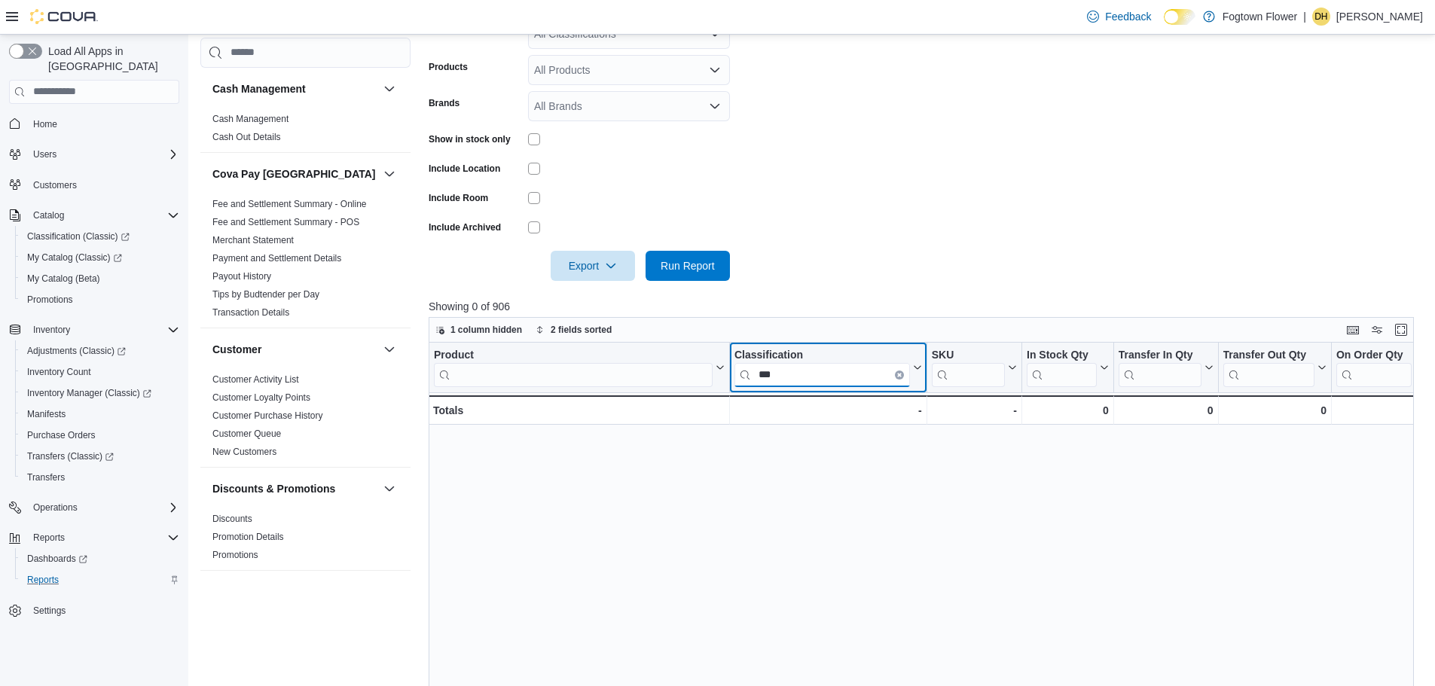
type input "***"
click at [896, 378] on button "Clear input" at bounding box center [899, 374] width 9 height 9
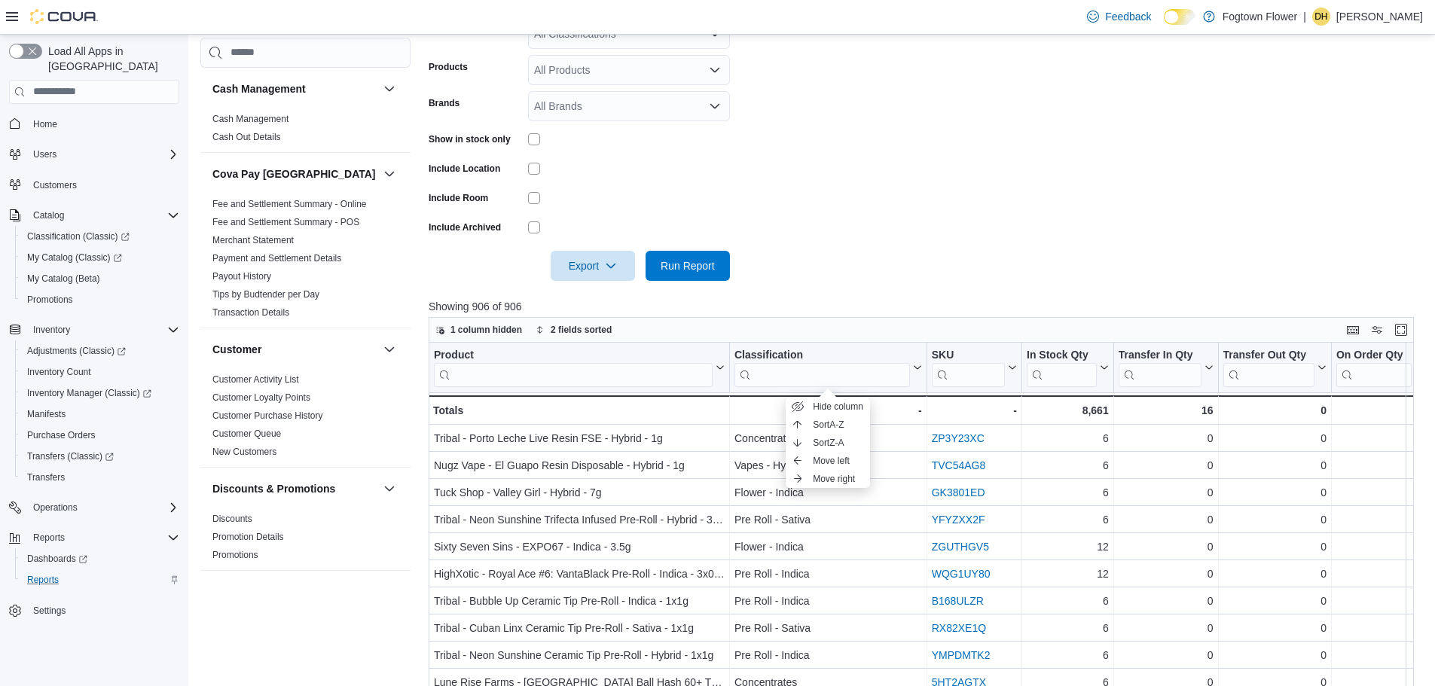
click at [909, 231] on form "Locations Merton Classifications All Classifications Products All Products Bran…" at bounding box center [927, 123] width 996 height 316
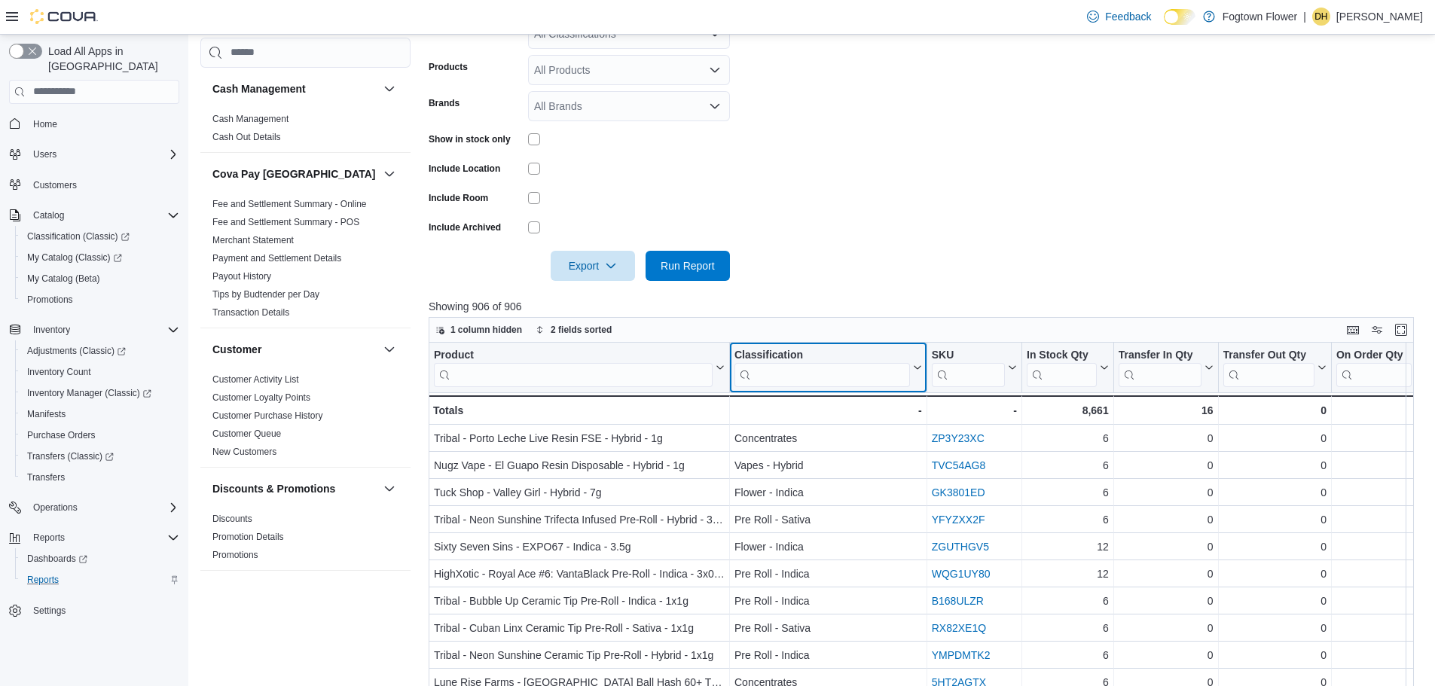
click at [919, 362] on button "Classification" at bounding box center [829, 367] width 188 height 38
click at [903, 264] on form "Locations Merton Classifications All Classifications Products All Products Bran…" at bounding box center [927, 123] width 996 height 316
click at [897, 209] on form "Locations Merton Classifications All Classifications Products All Products Bran…" at bounding box center [927, 123] width 996 height 316
click at [909, 284] on div at bounding box center [927, 290] width 996 height 18
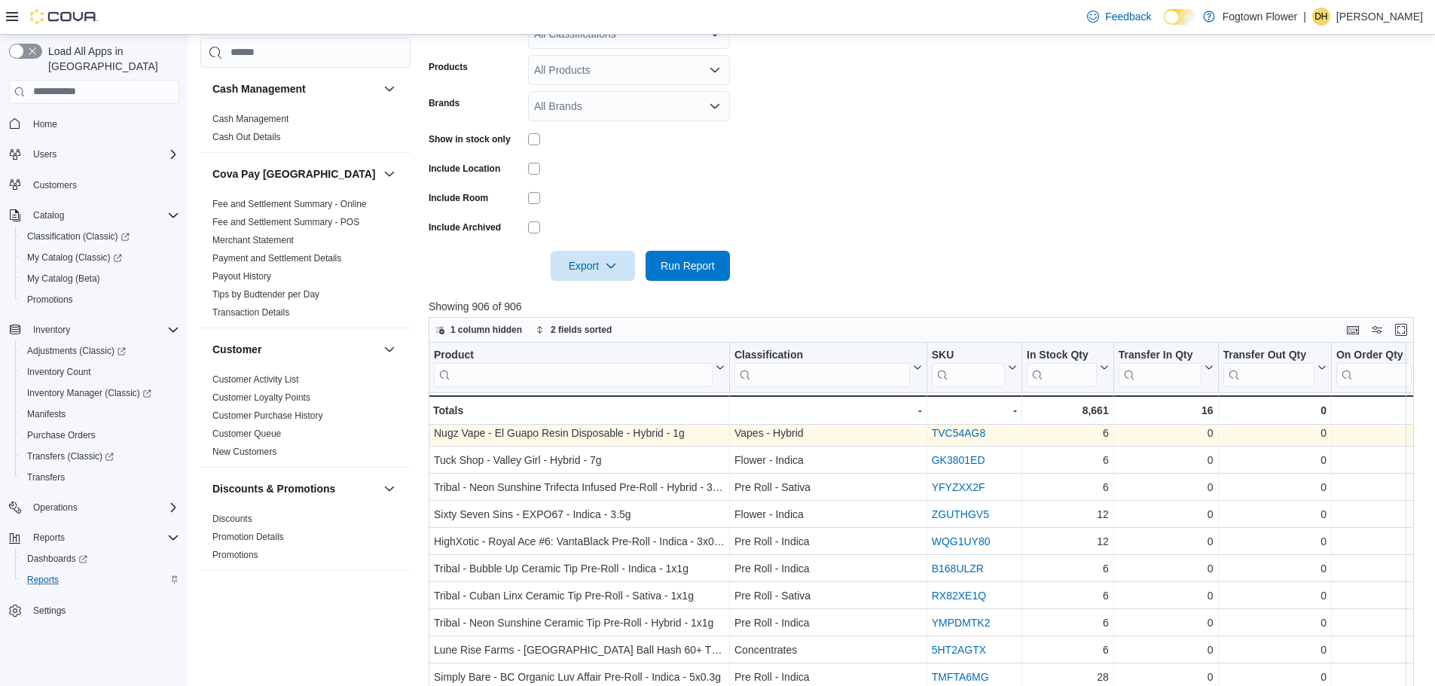
scroll to position [0, 0]
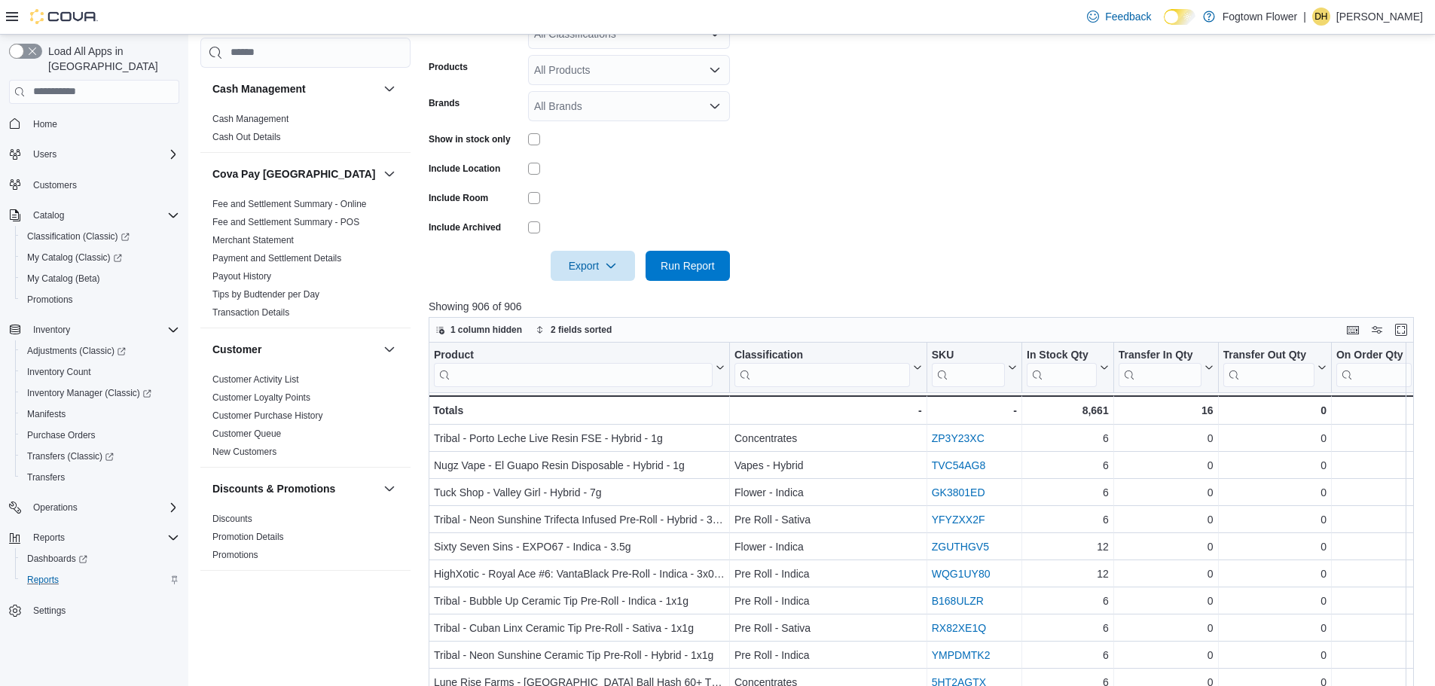
click at [897, 225] on form "Locations Merton Classifications All Classifications Products All Products Bran…" at bounding box center [927, 123] width 996 height 316
click at [930, 234] on form "Locations Merton Classifications All Classifications Products All Products Bran…" at bounding box center [927, 123] width 996 height 316
click at [912, 274] on form "Locations Merton Classifications All Classifications Products All Products Bran…" at bounding box center [927, 123] width 996 height 316
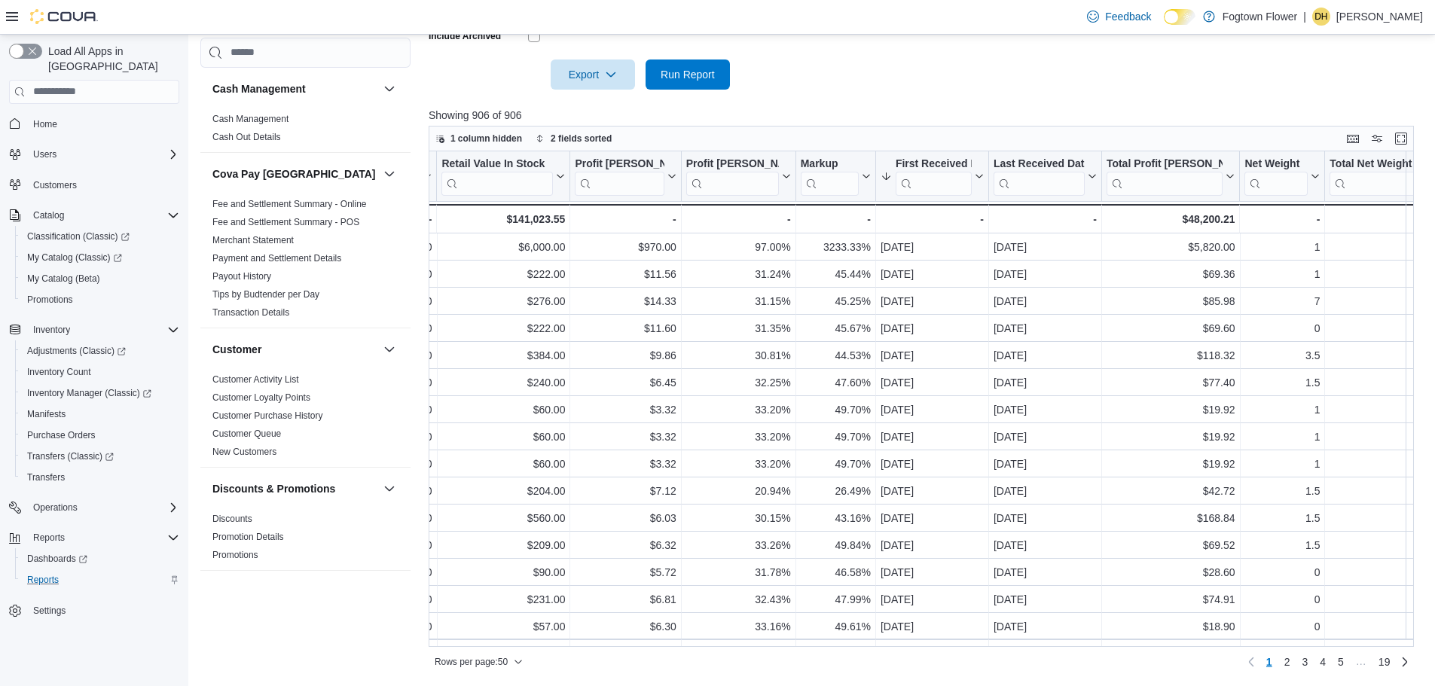
scroll to position [0, 1398]
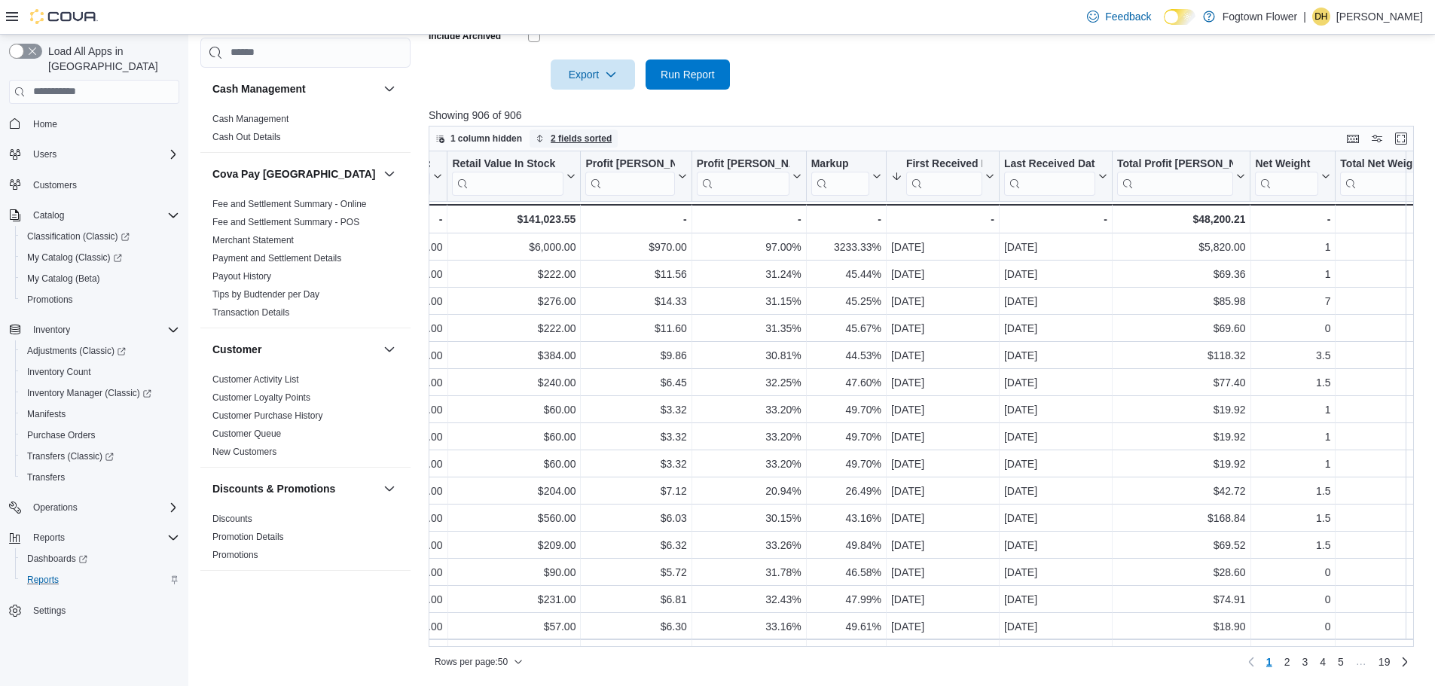
click at [584, 139] on span "2 fields sorted" at bounding box center [581, 139] width 61 height 12
click at [782, 99] on div at bounding box center [927, 99] width 996 height 18
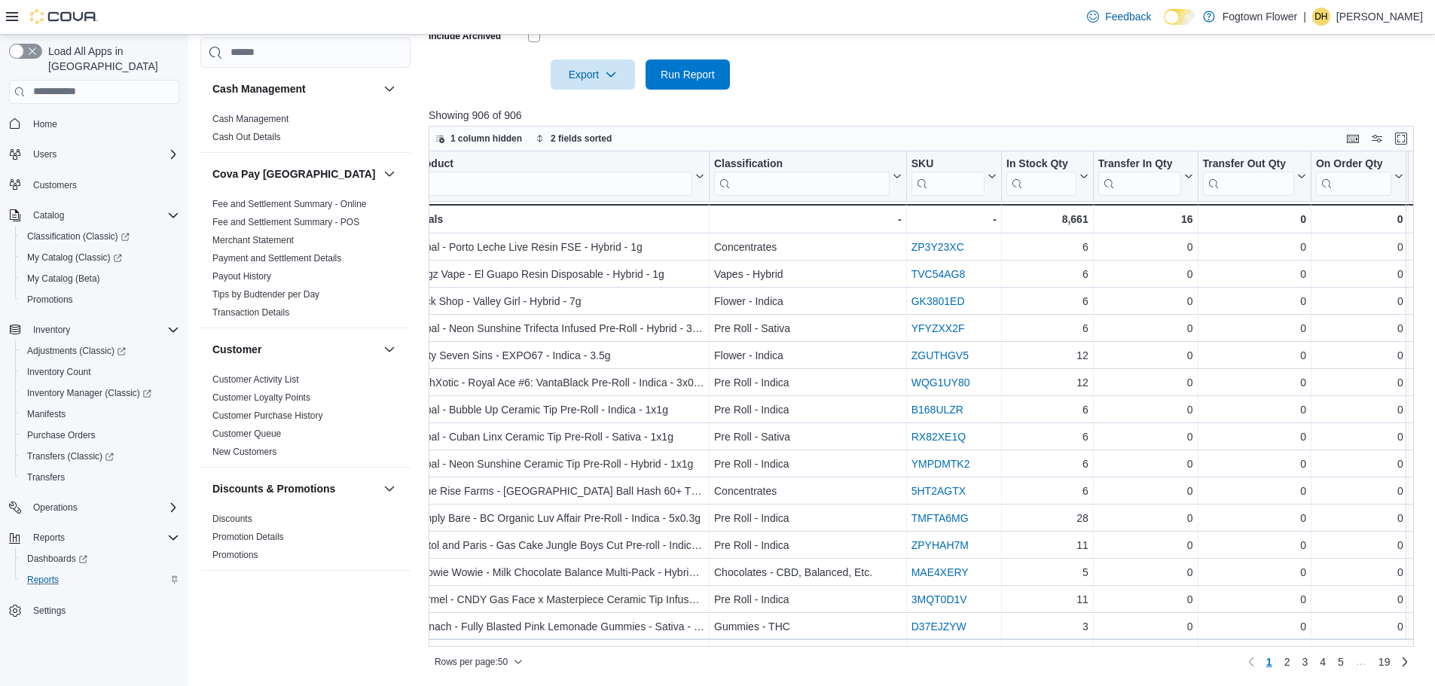
scroll to position [0, 0]
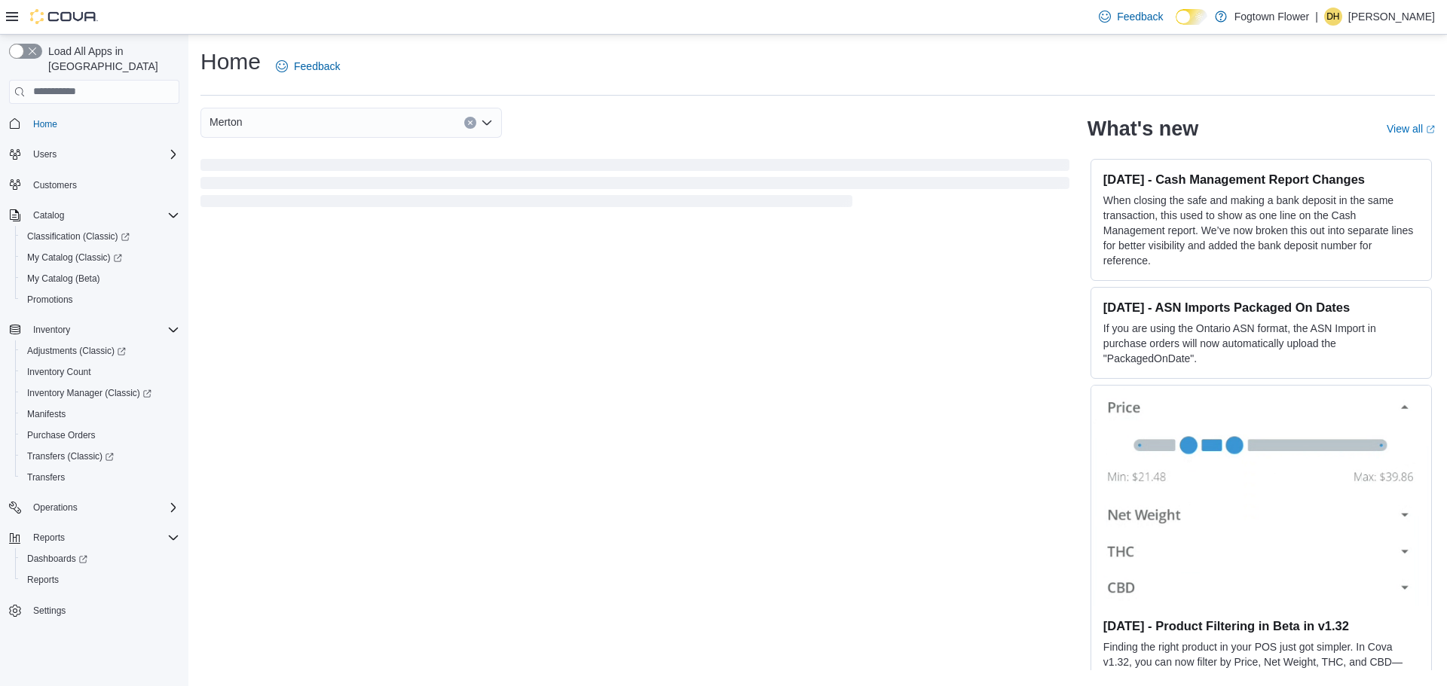
click at [12, 17] on icon at bounding box center [12, 16] width 12 height 9
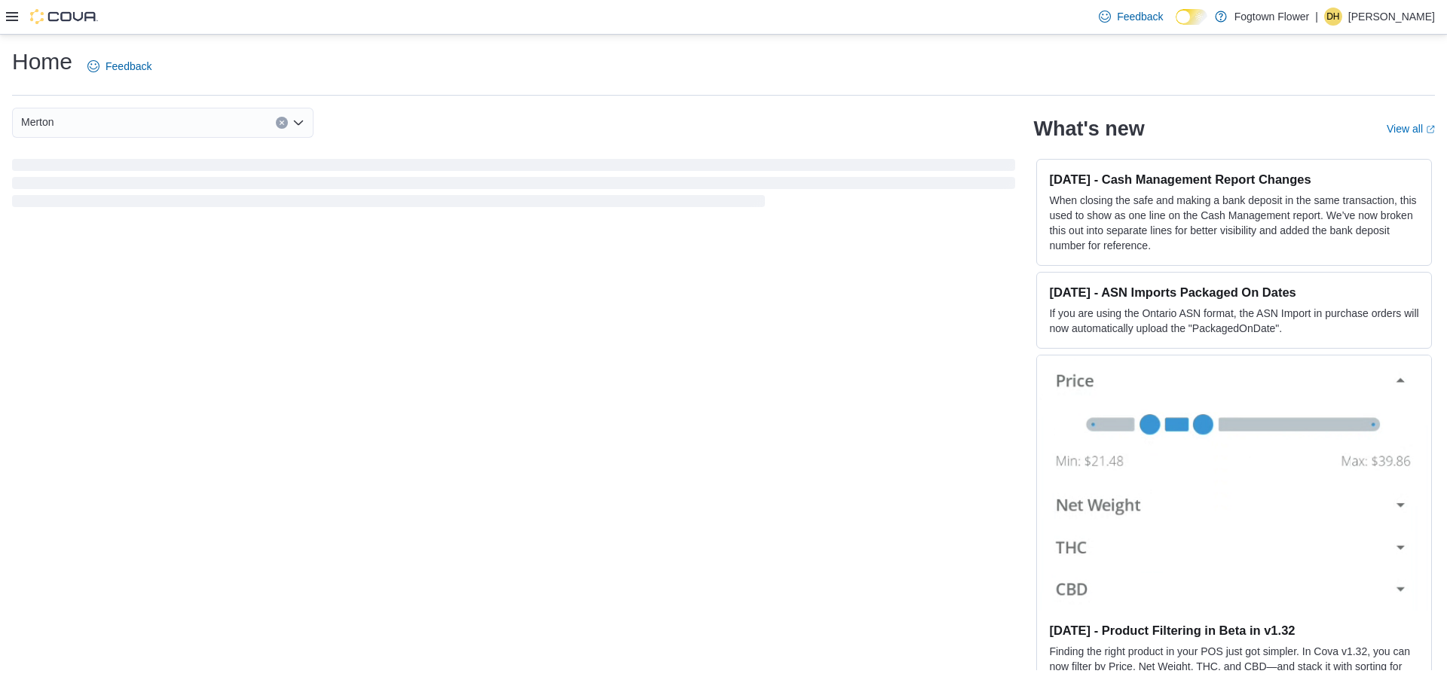
click at [13, 17] on icon at bounding box center [12, 16] width 12 height 9
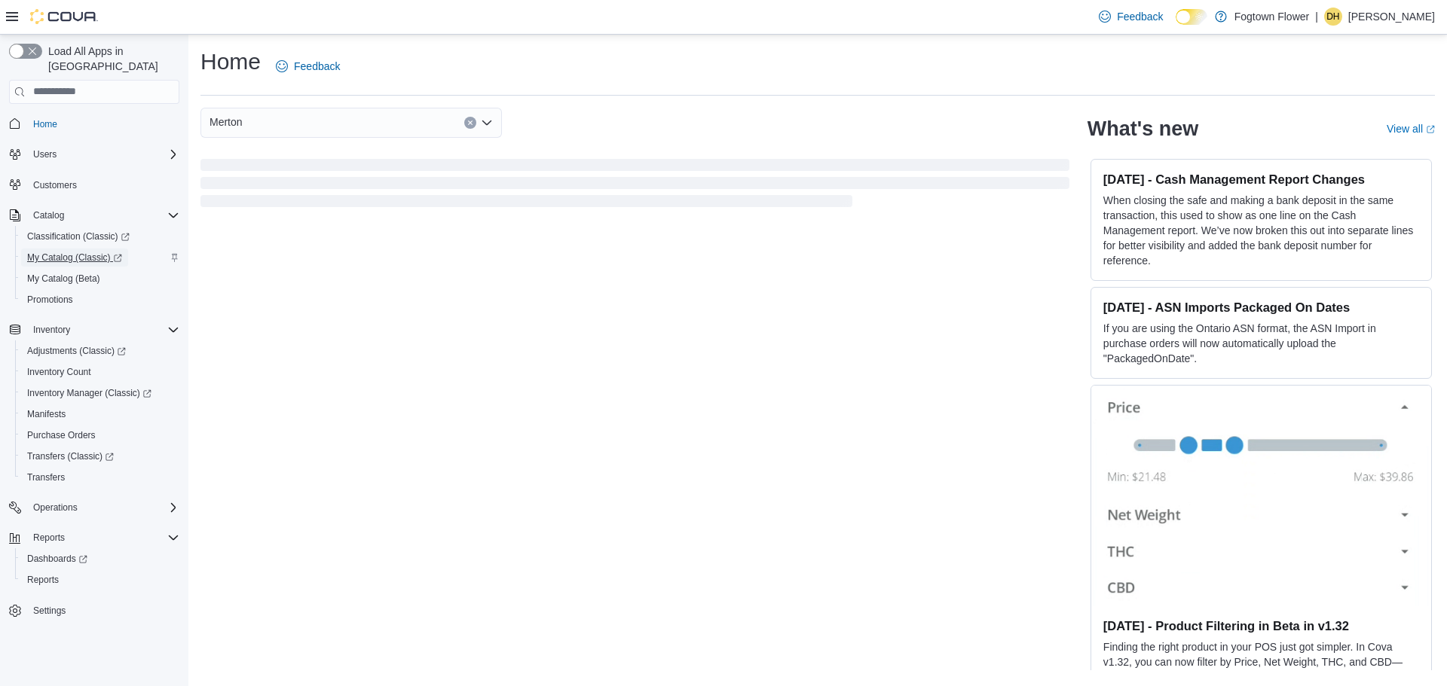
click at [75, 252] on span "My Catalog (Classic)" at bounding box center [74, 258] width 95 height 12
